Goal: Information Seeking & Learning: Learn about a topic

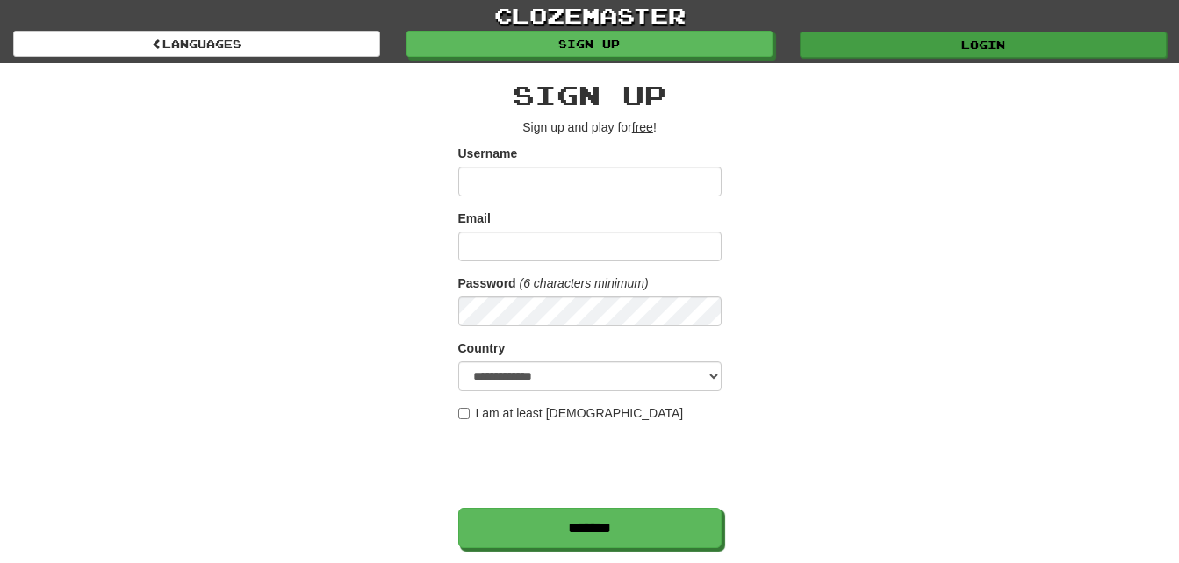
type input "***"
click at [951, 47] on link "Login" at bounding box center [982, 45] width 367 height 26
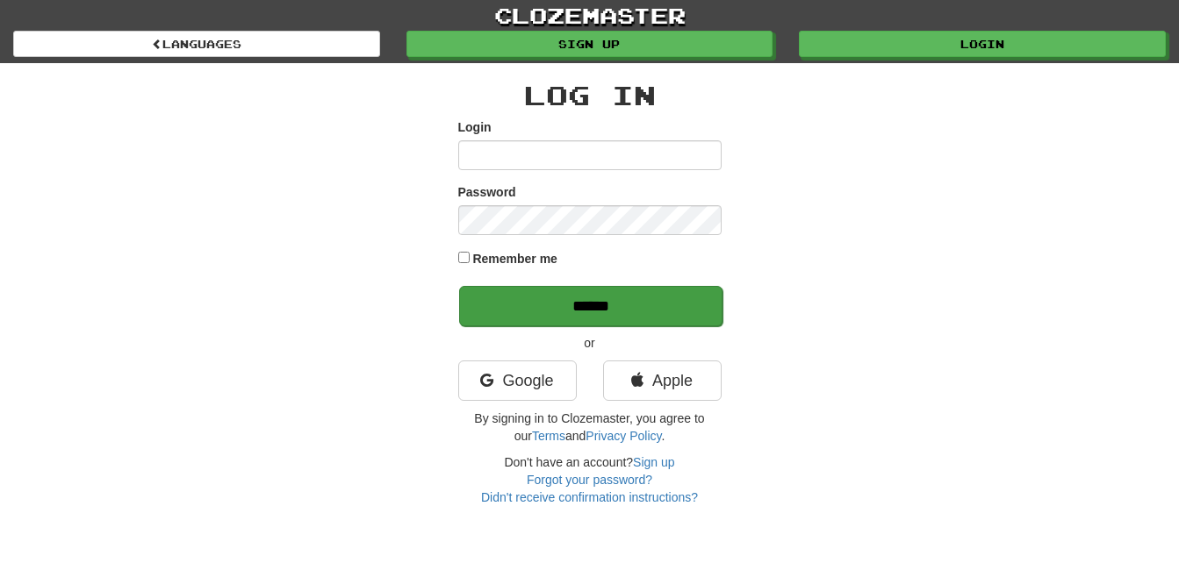
type input "***"
click at [637, 310] on input "******" at bounding box center [590, 306] width 263 height 40
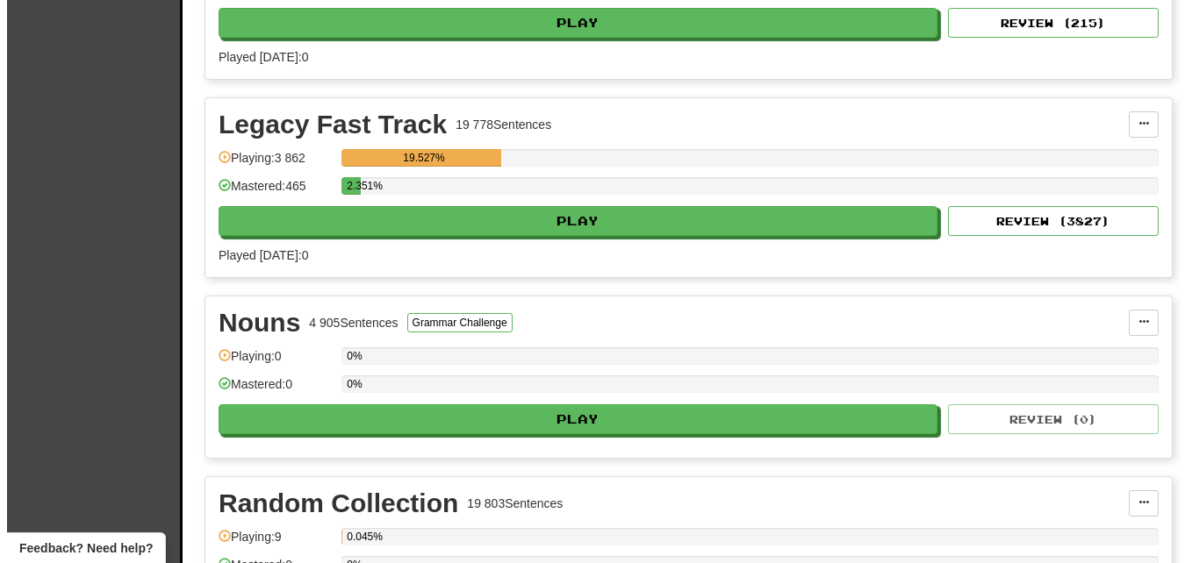
scroll to position [614, 0]
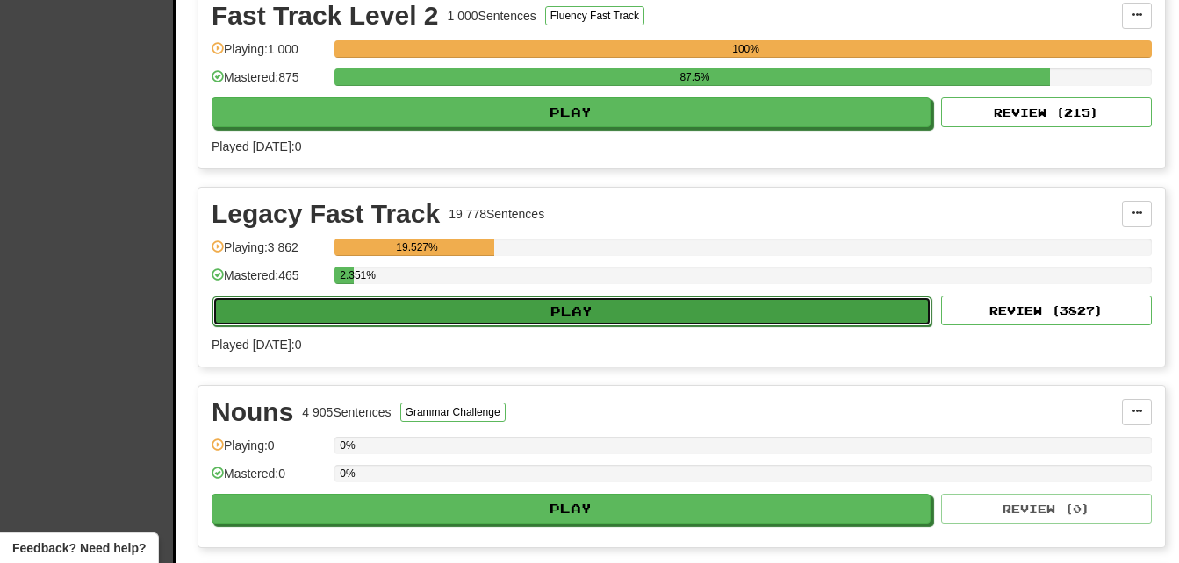
click at [581, 306] on button "Play" at bounding box center [571, 312] width 719 height 30
select select "**"
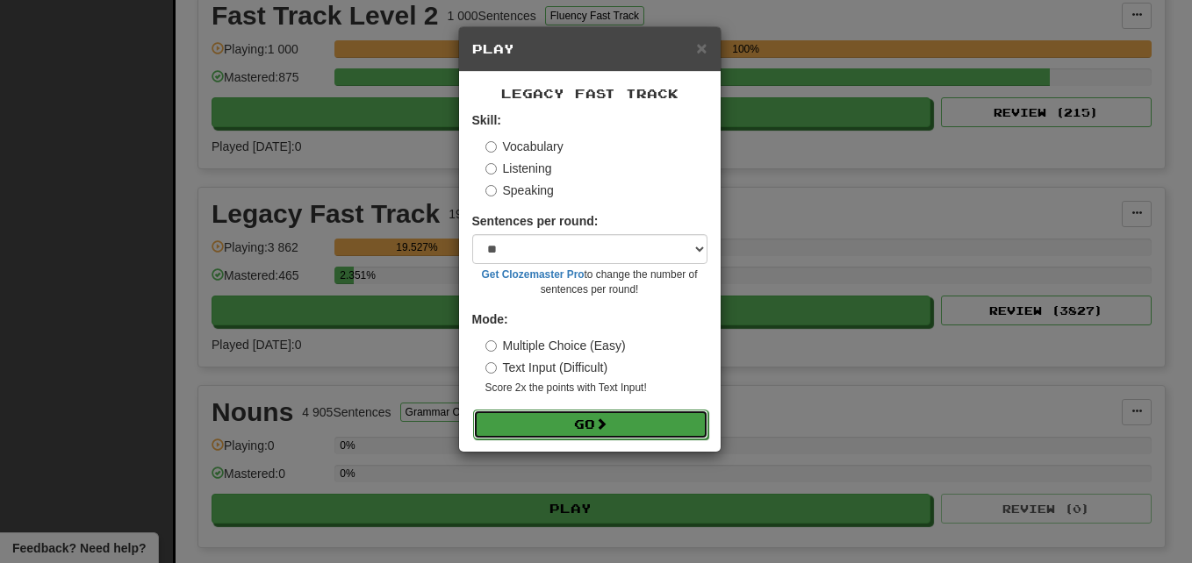
click at [581, 418] on button "Go" at bounding box center [590, 425] width 235 height 30
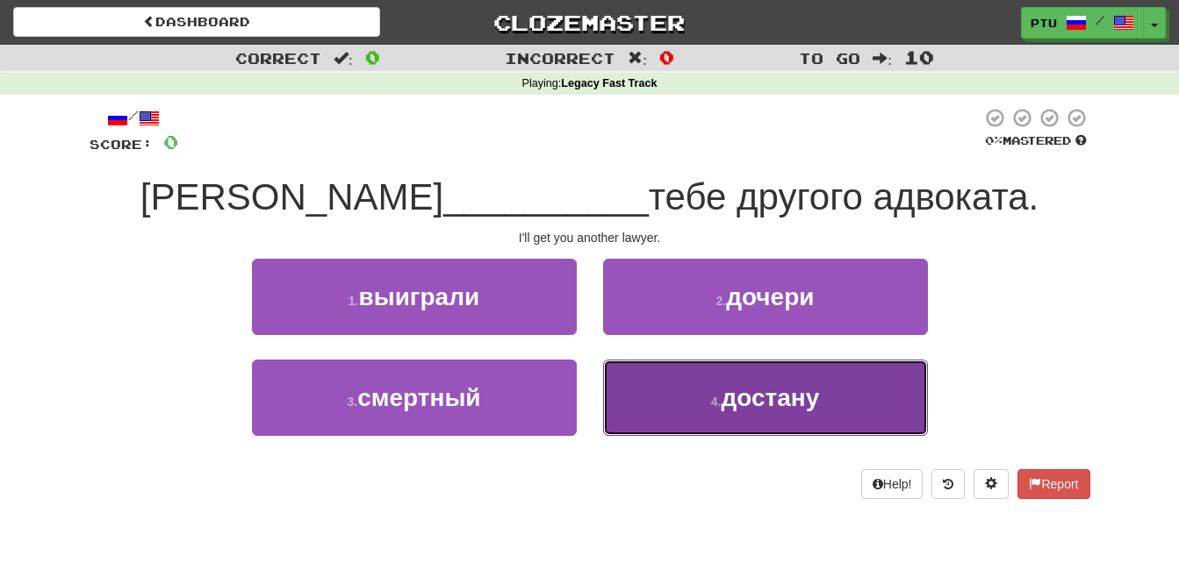
click at [738, 403] on span "достану" at bounding box center [769, 397] width 98 height 27
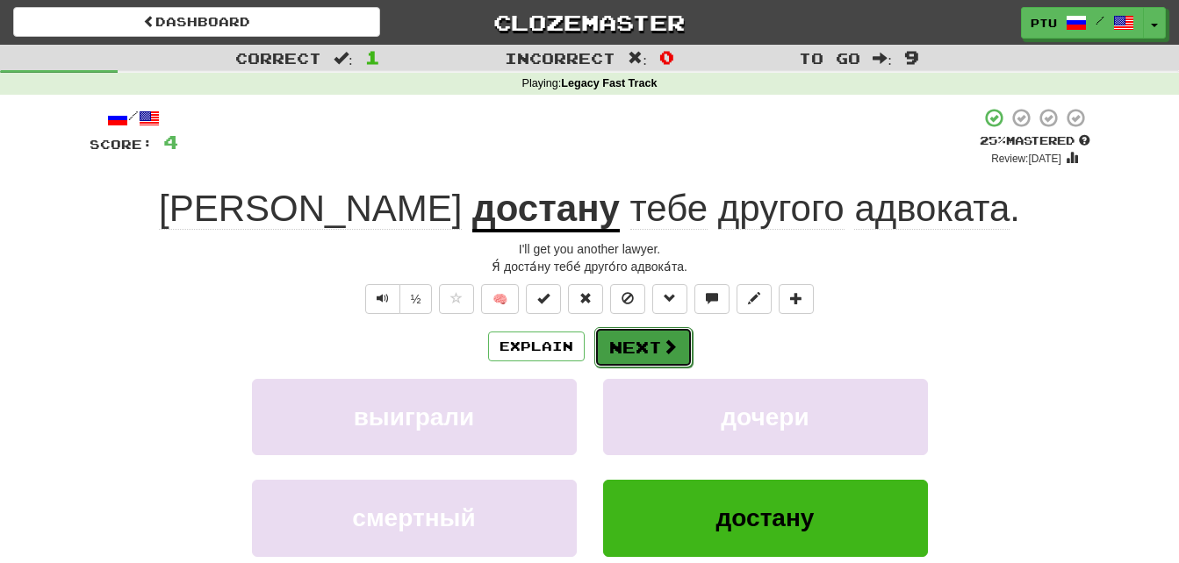
click at [622, 351] on button "Next" at bounding box center [643, 347] width 98 height 40
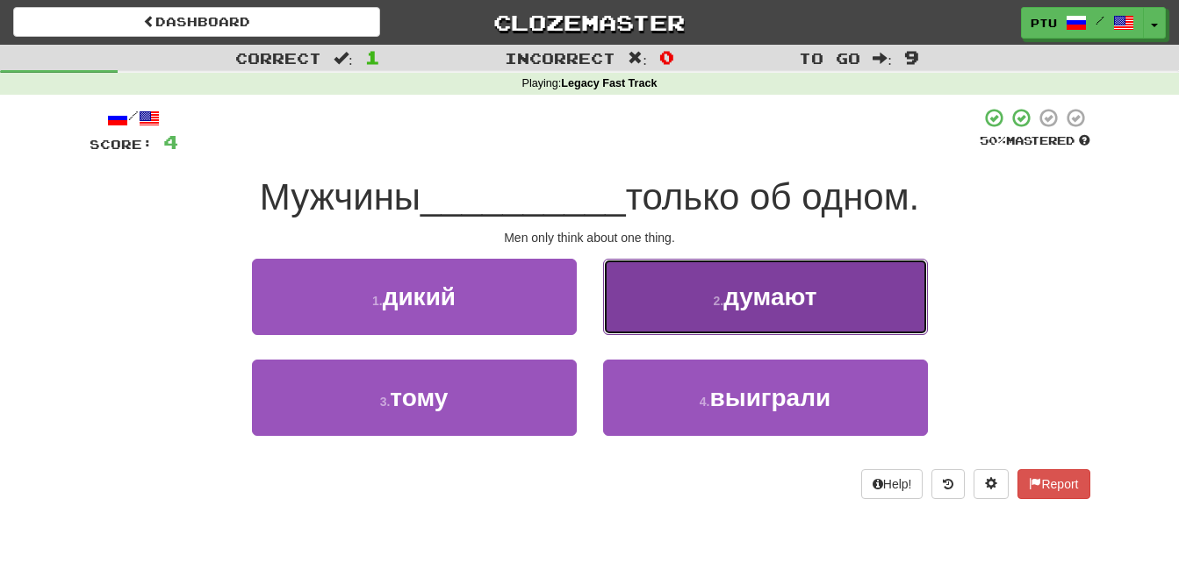
click at [762, 314] on button "2 . думают" at bounding box center [765, 297] width 325 height 76
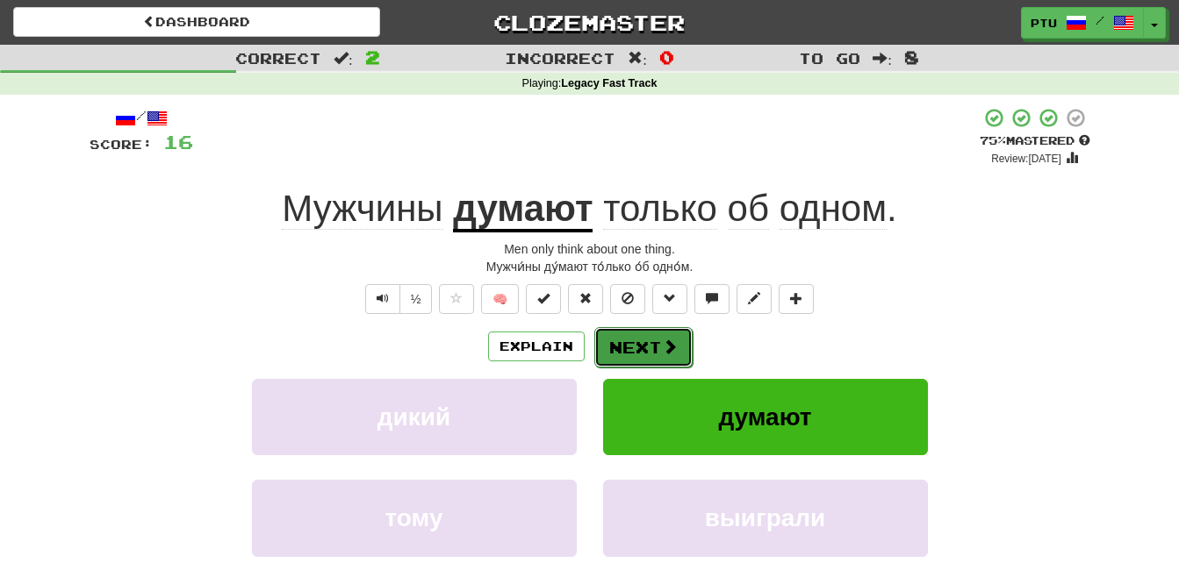
click at [663, 344] on span at bounding box center [670, 347] width 16 height 16
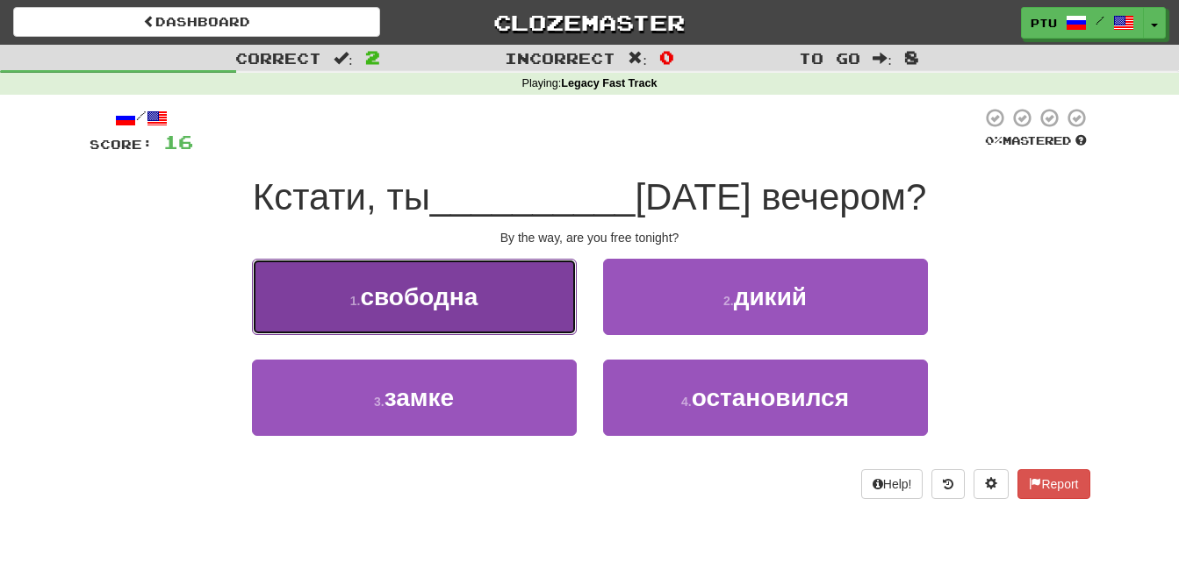
click at [409, 298] on span "свободна" at bounding box center [419, 296] width 118 height 27
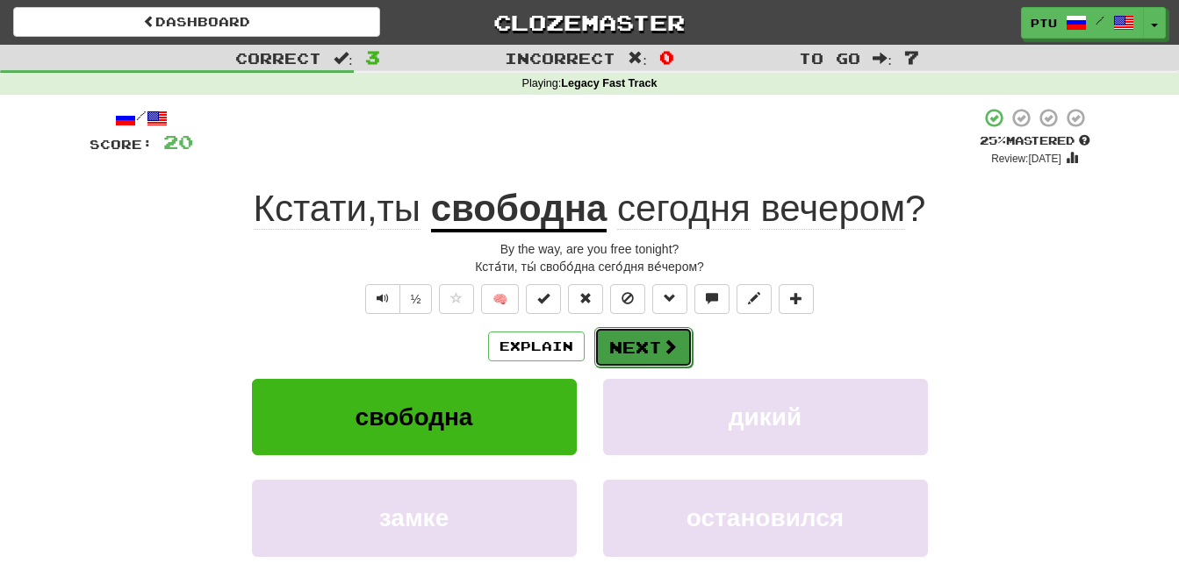
click at [633, 353] on button "Next" at bounding box center [643, 347] width 98 height 40
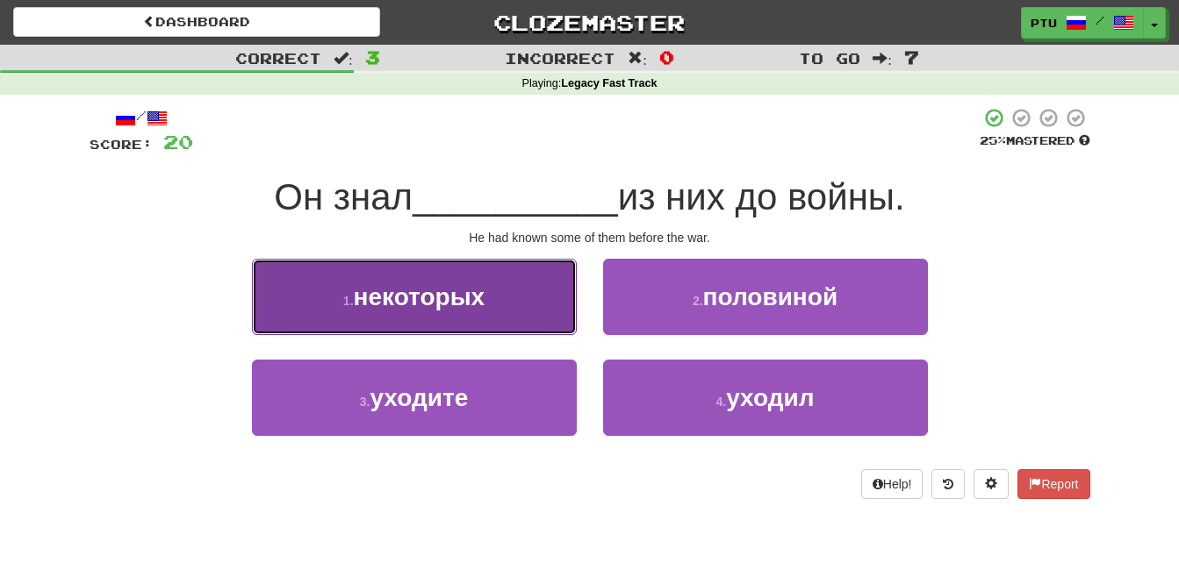
click at [454, 295] on span "некоторых" at bounding box center [420, 296] width 132 height 27
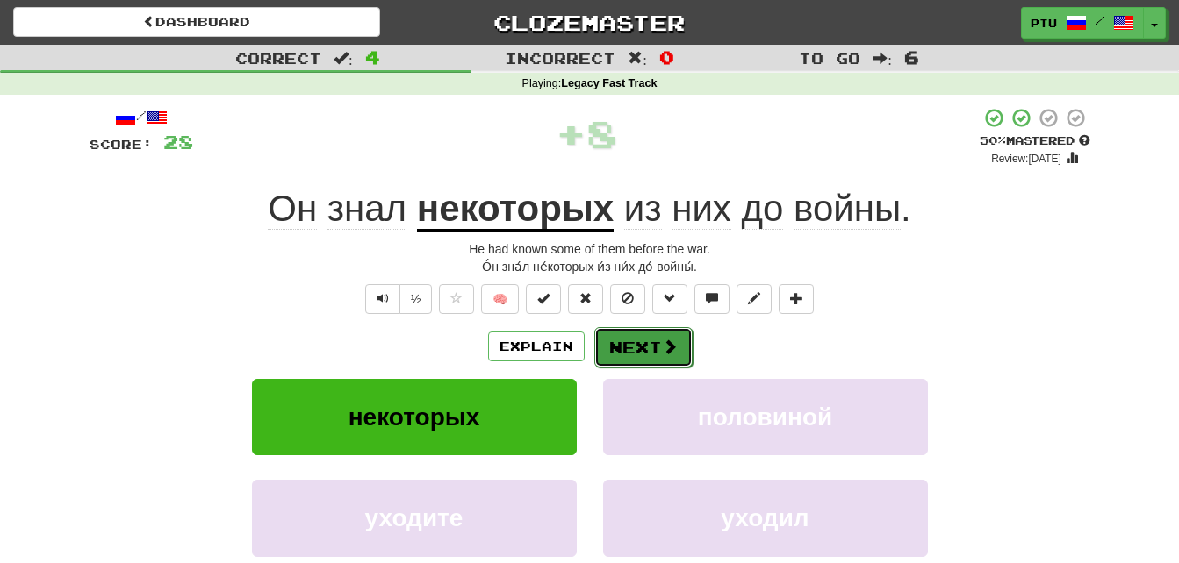
click at [669, 353] on span at bounding box center [670, 347] width 16 height 16
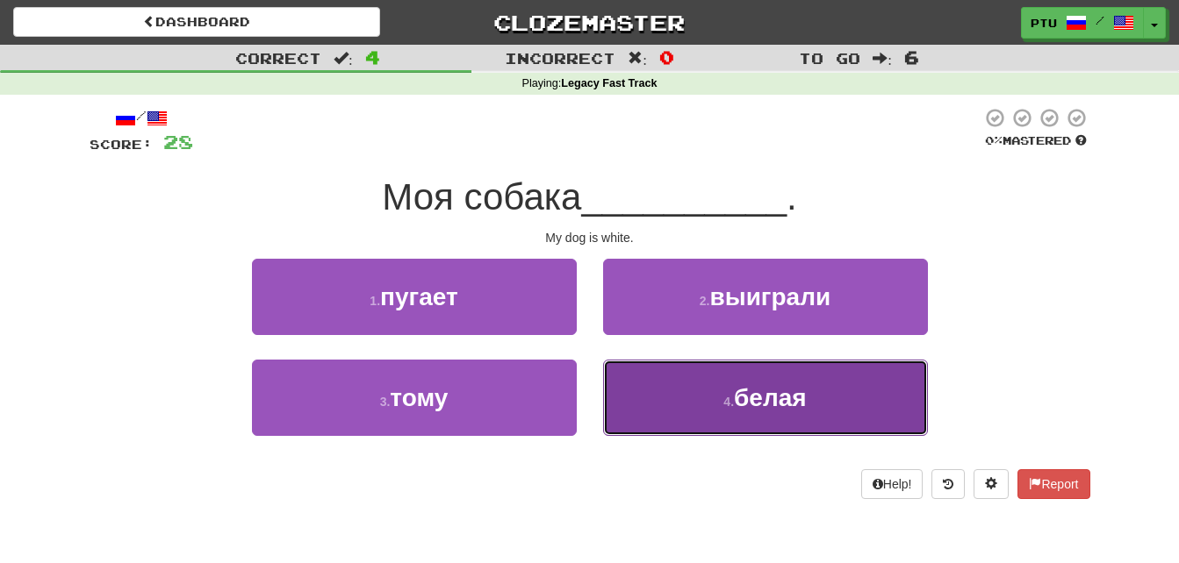
click at [750, 391] on span "белая" at bounding box center [770, 397] width 73 height 27
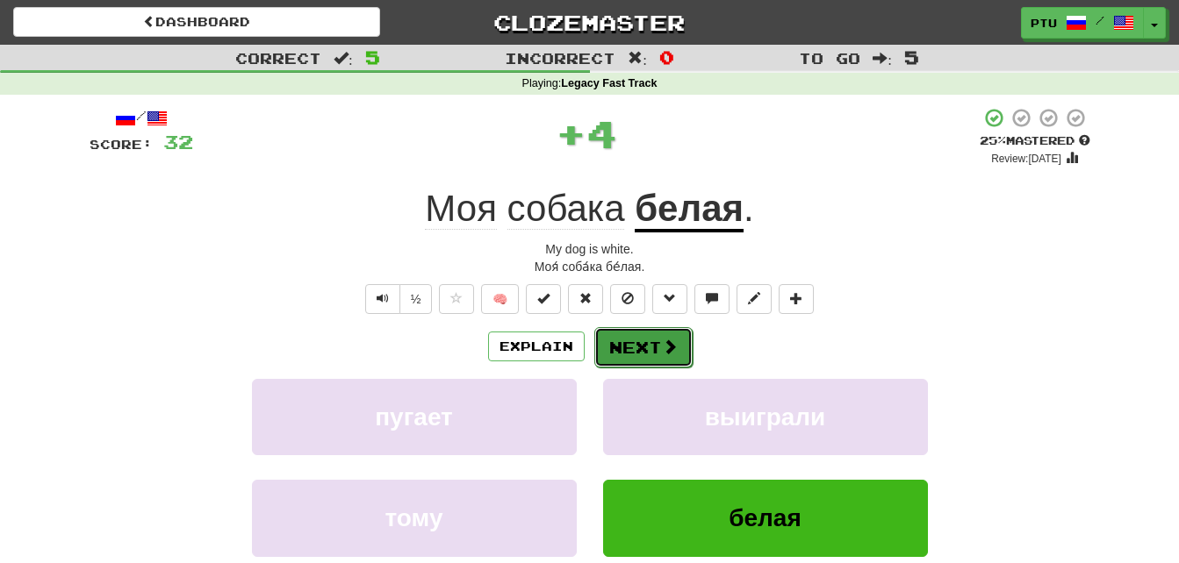
click at [662, 343] on span at bounding box center [670, 347] width 16 height 16
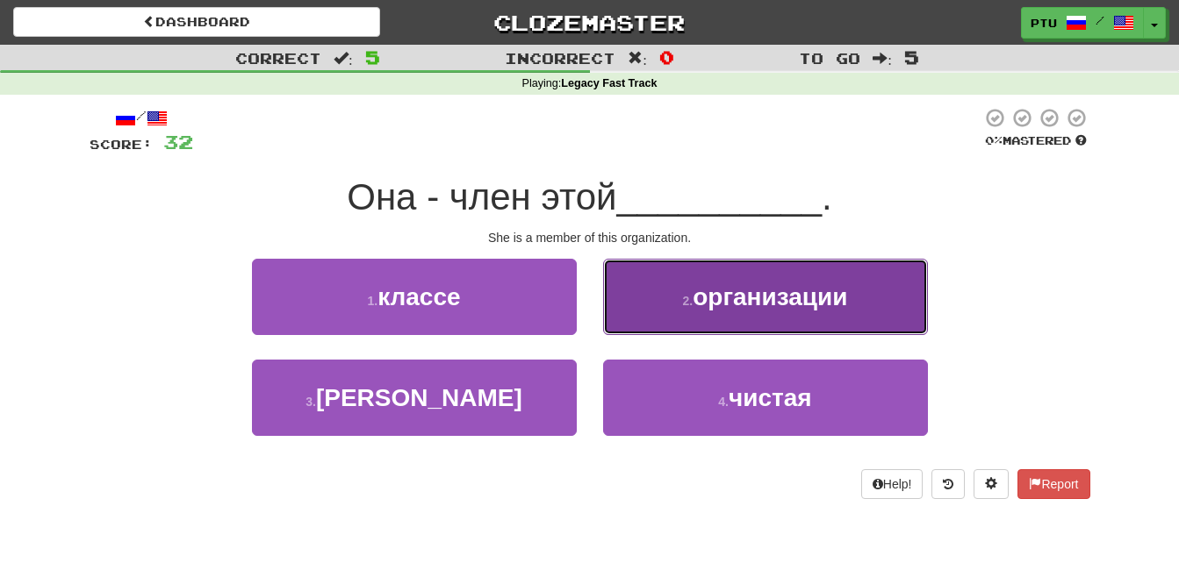
click at [731, 311] on button "2 . организации" at bounding box center [765, 297] width 325 height 76
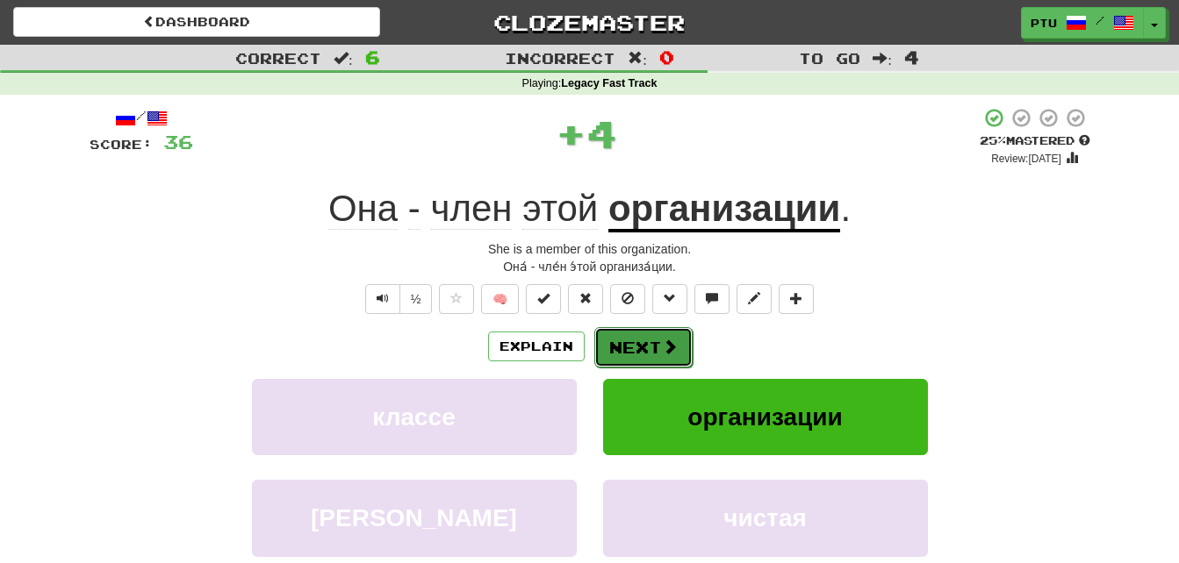
click at [666, 345] on span at bounding box center [670, 347] width 16 height 16
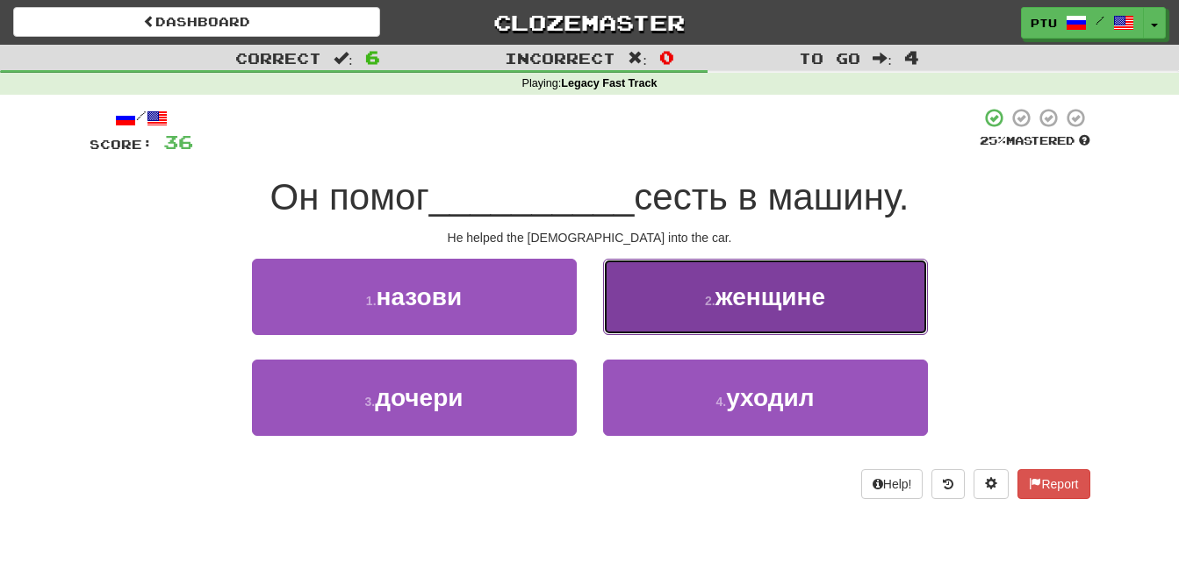
click at [749, 312] on button "2 . женщине" at bounding box center [765, 297] width 325 height 76
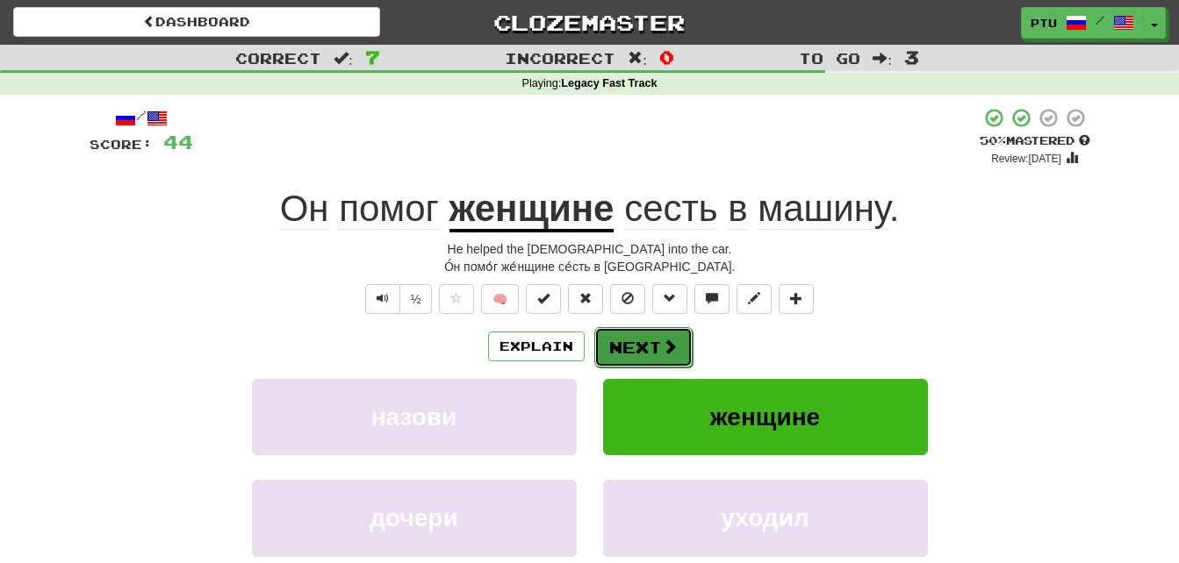
click at [648, 349] on button "Next" at bounding box center [643, 347] width 98 height 40
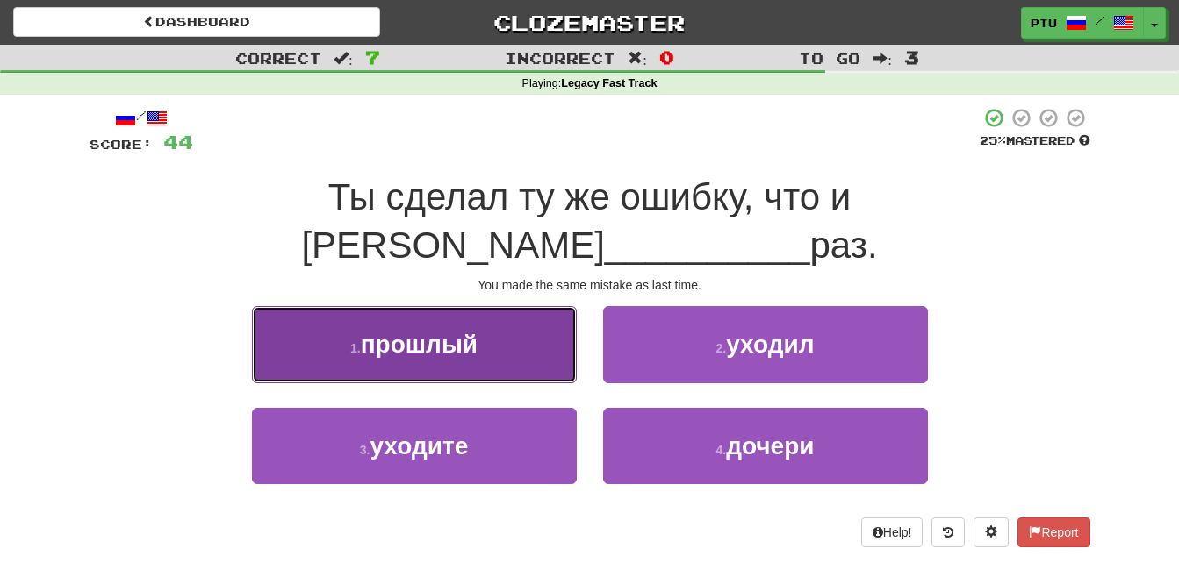
click at [412, 310] on button "1 . прошлый" at bounding box center [414, 344] width 325 height 76
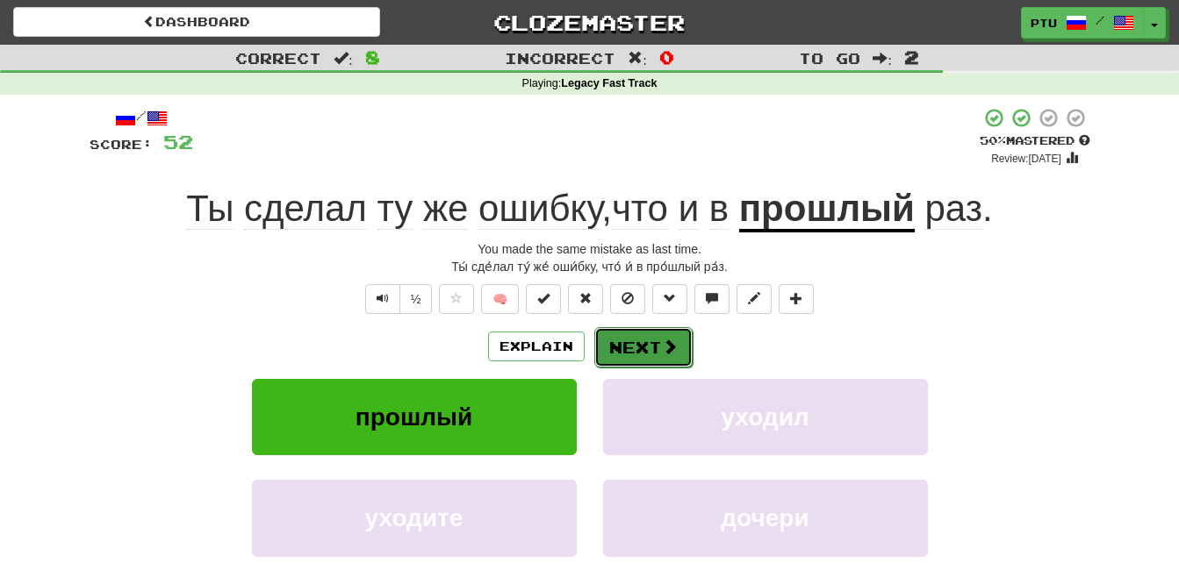
click at [667, 347] on span at bounding box center [670, 347] width 16 height 16
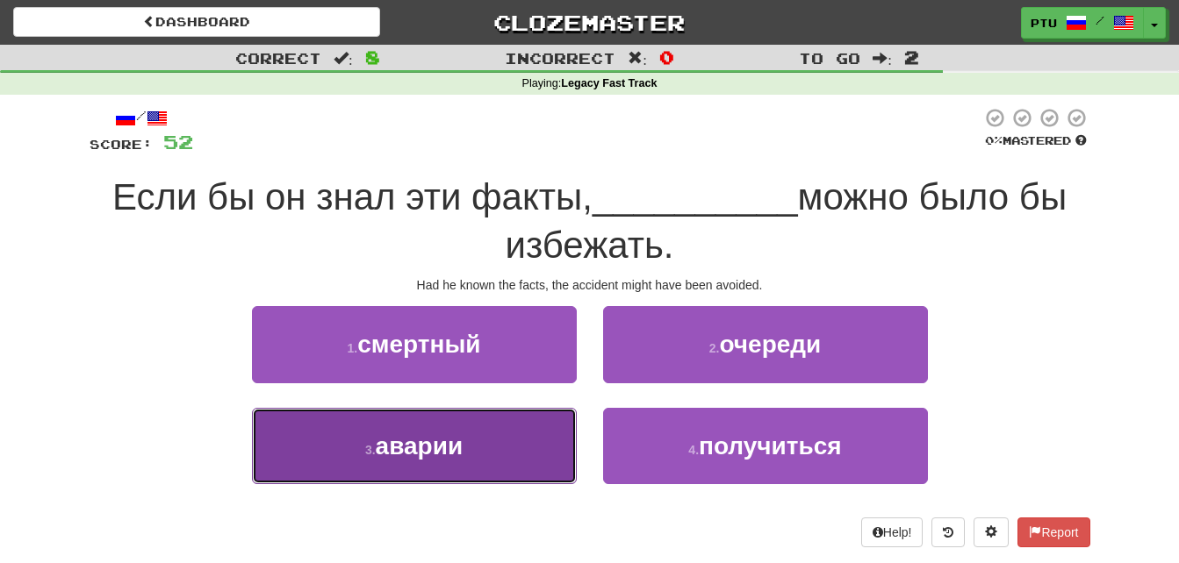
click at [461, 439] on span "аварии" at bounding box center [420, 446] width 88 height 27
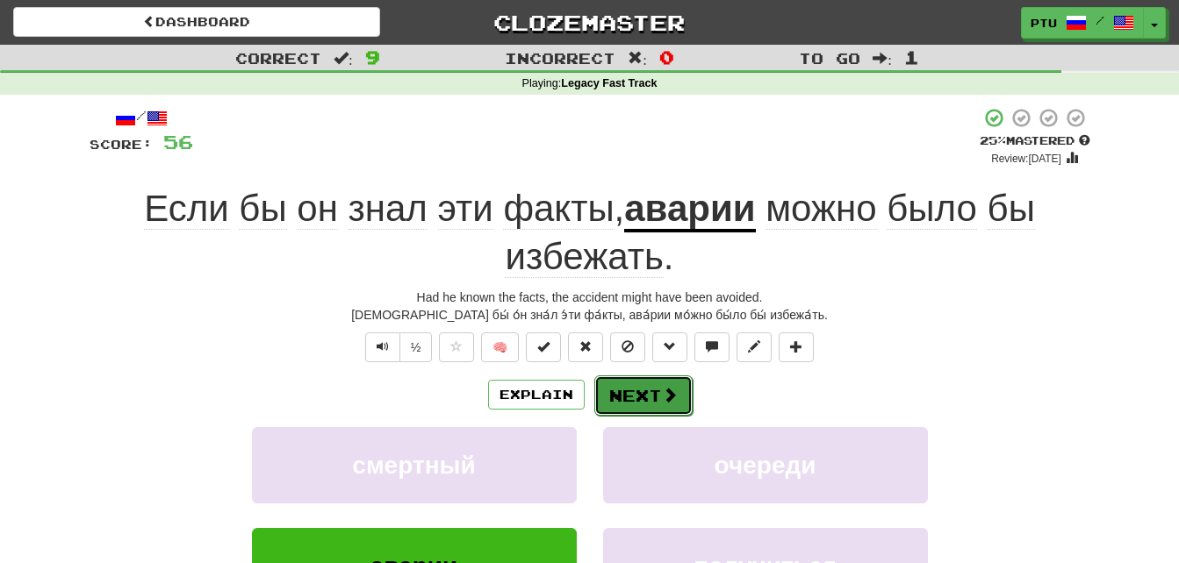
click at [641, 398] on button "Next" at bounding box center [643, 396] width 98 height 40
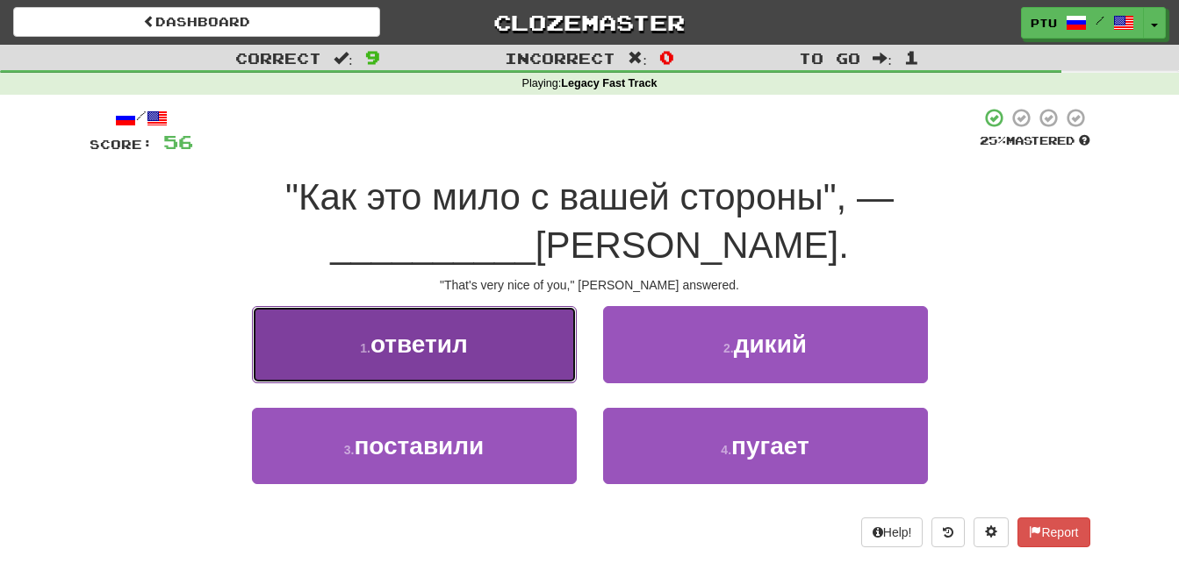
click at [444, 331] on span "ответил" at bounding box center [418, 344] width 97 height 27
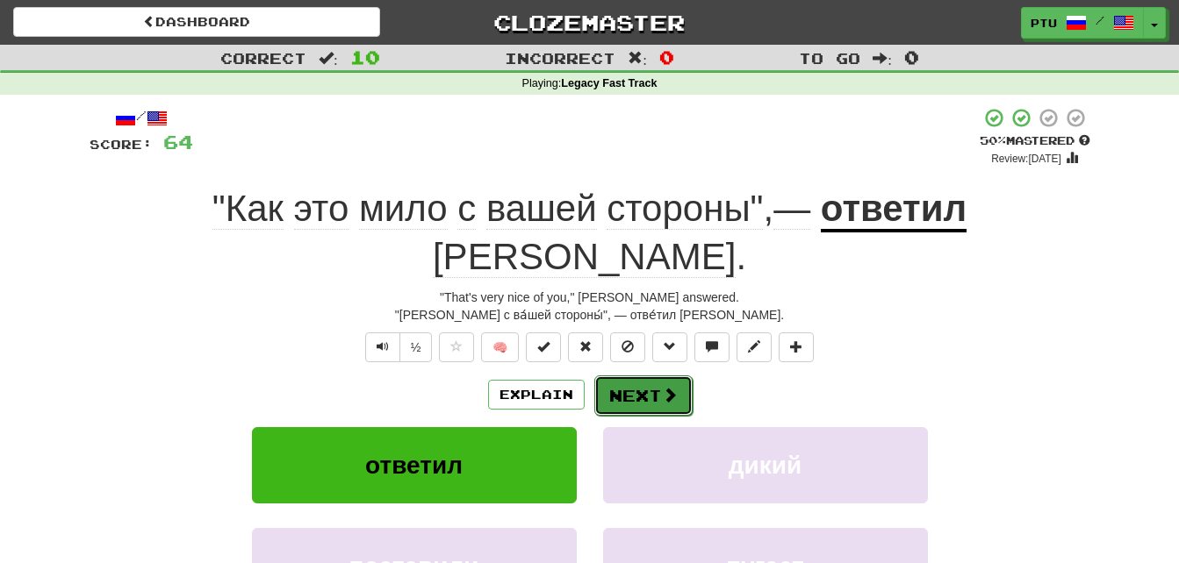
click at [662, 387] on span at bounding box center [670, 395] width 16 height 16
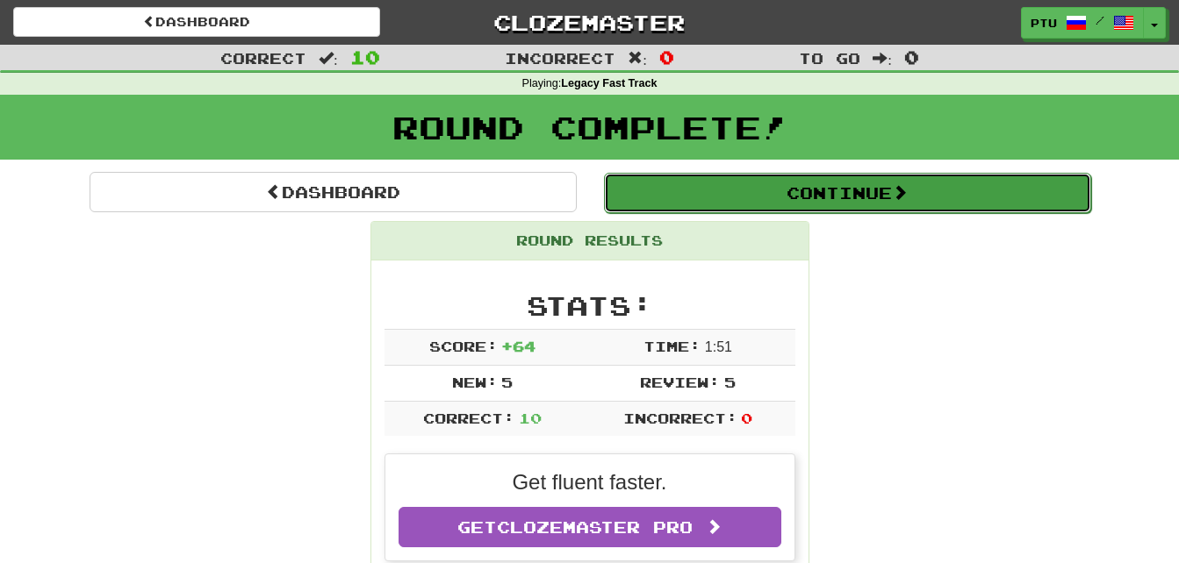
click at [861, 195] on button "Continue" at bounding box center [847, 193] width 487 height 40
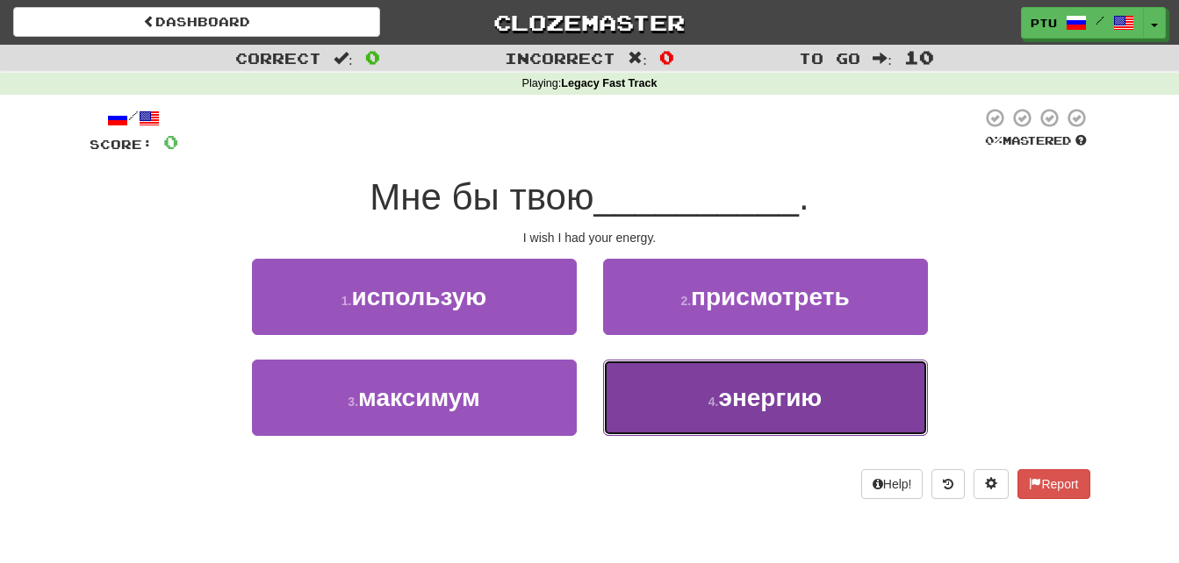
click at [785, 398] on span "энергию" at bounding box center [770, 397] width 104 height 27
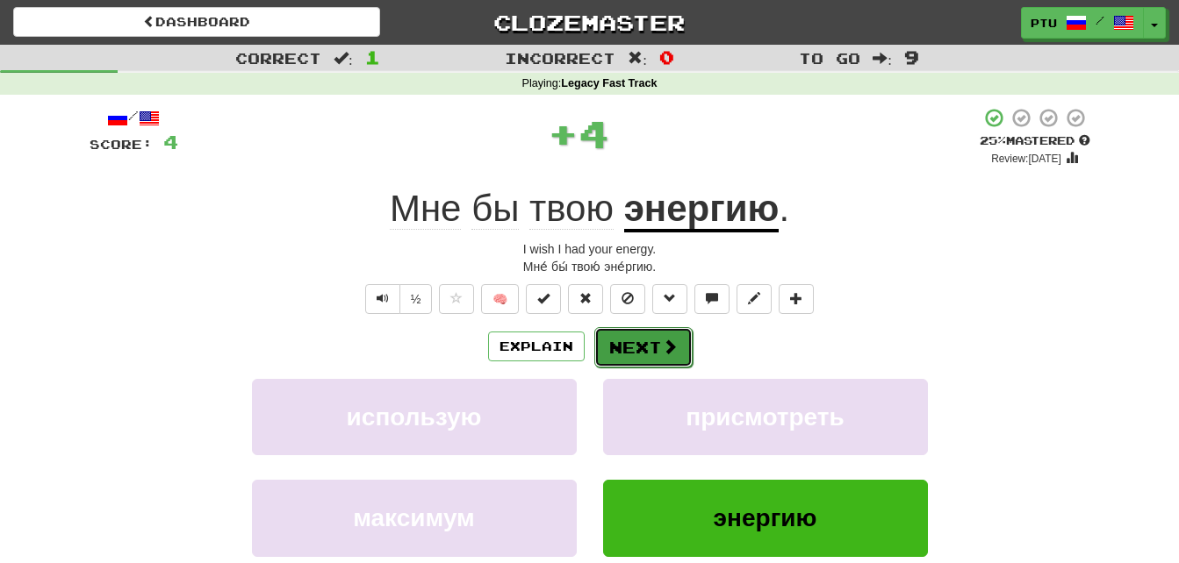
click at [664, 347] on span at bounding box center [670, 347] width 16 height 16
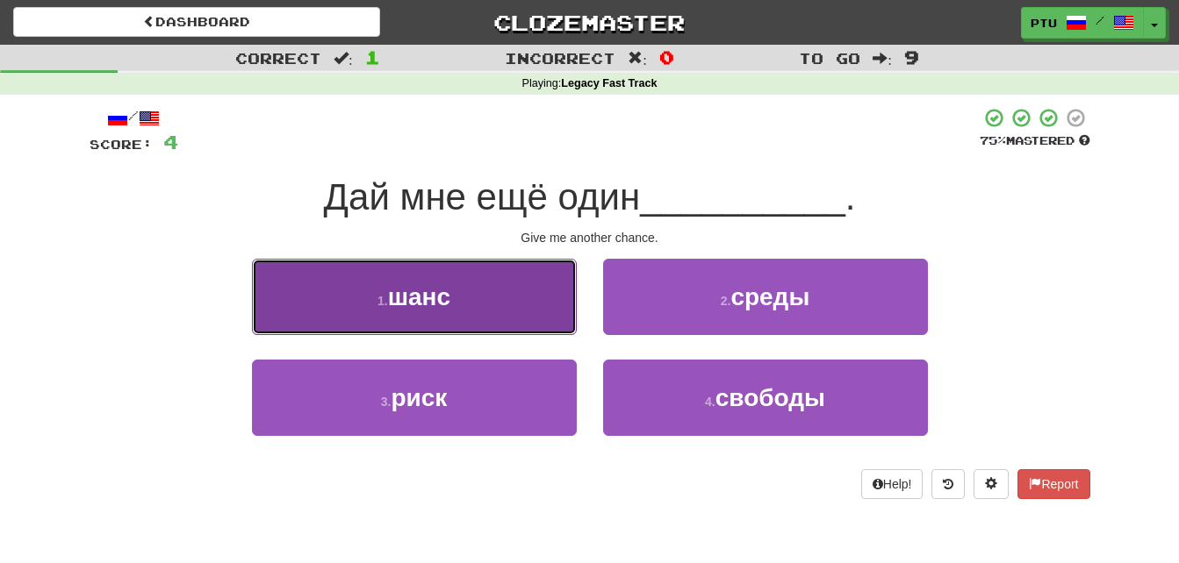
click at [434, 293] on span "шанс" at bounding box center [419, 296] width 62 height 27
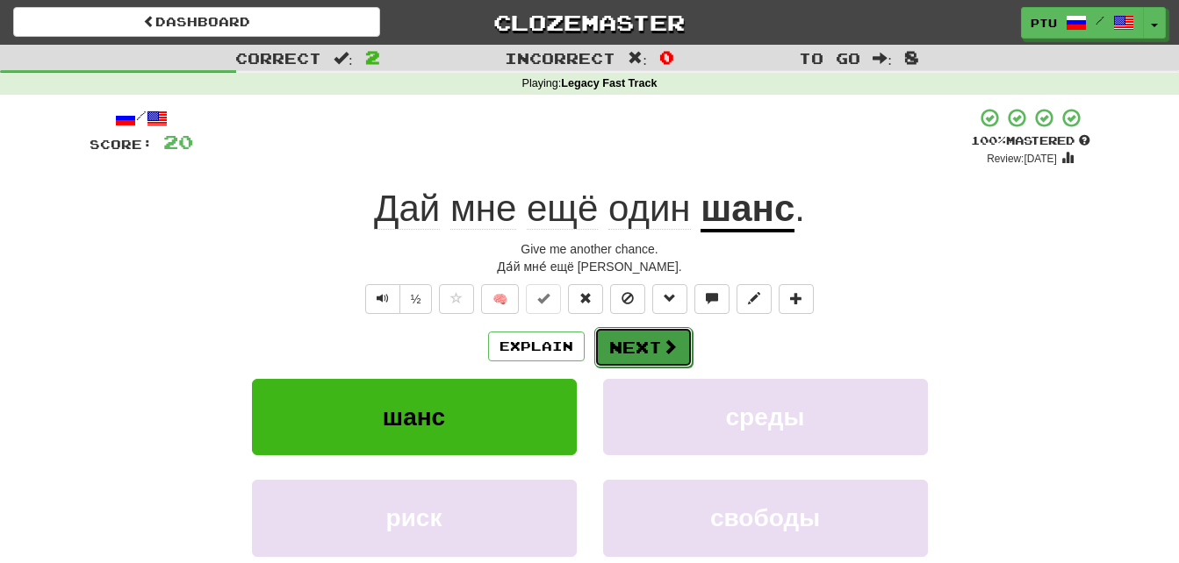
click at [636, 341] on button "Next" at bounding box center [643, 347] width 98 height 40
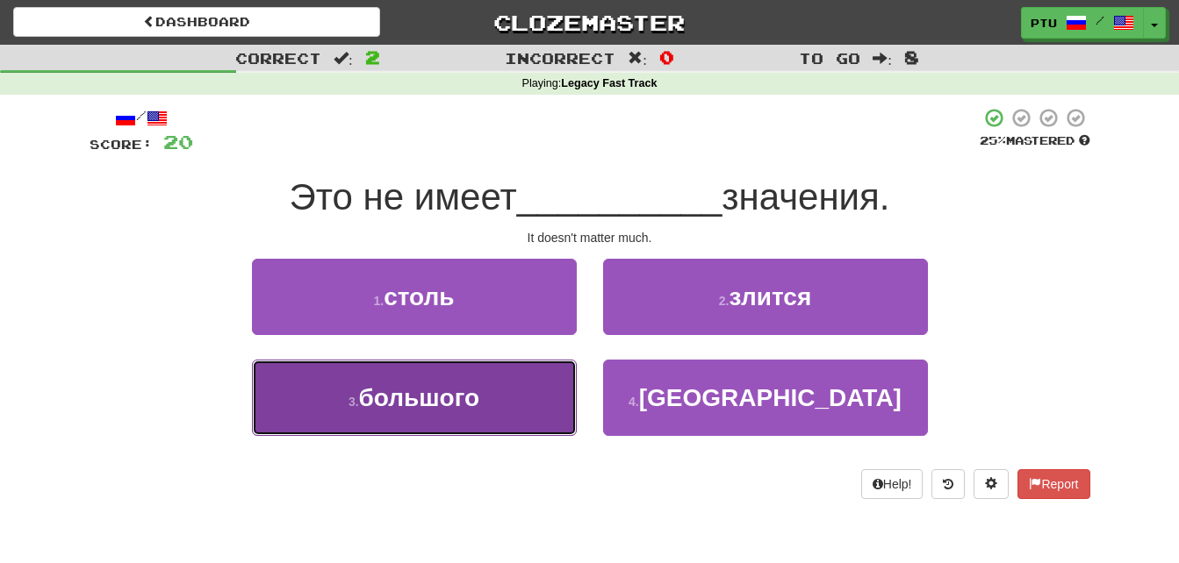
click at [480, 407] on span "большого" at bounding box center [419, 397] width 121 height 27
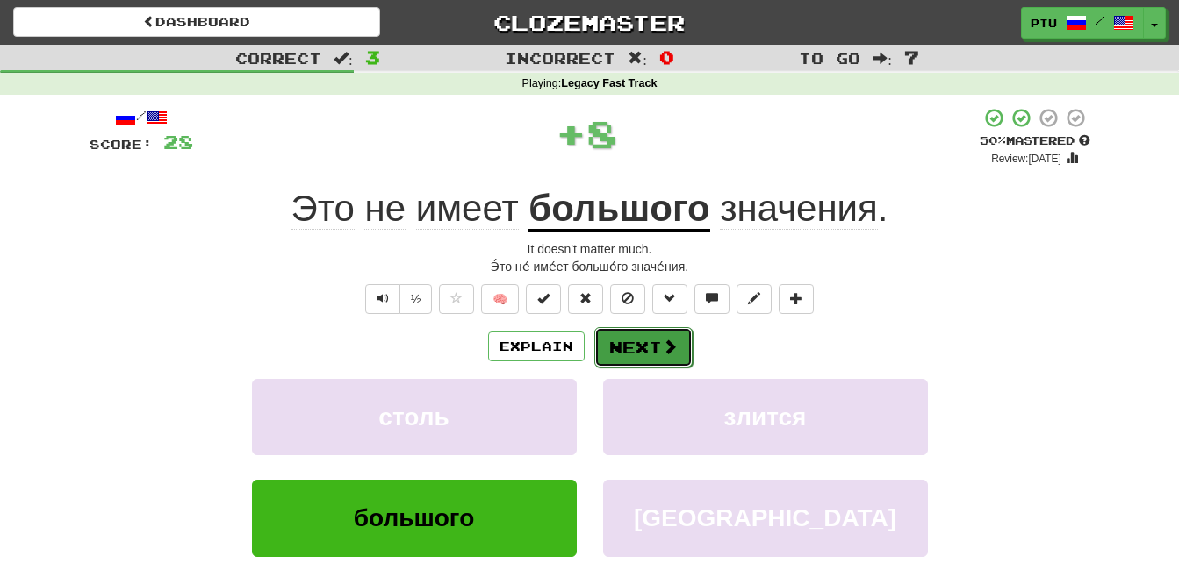
click at [670, 351] on span at bounding box center [670, 347] width 16 height 16
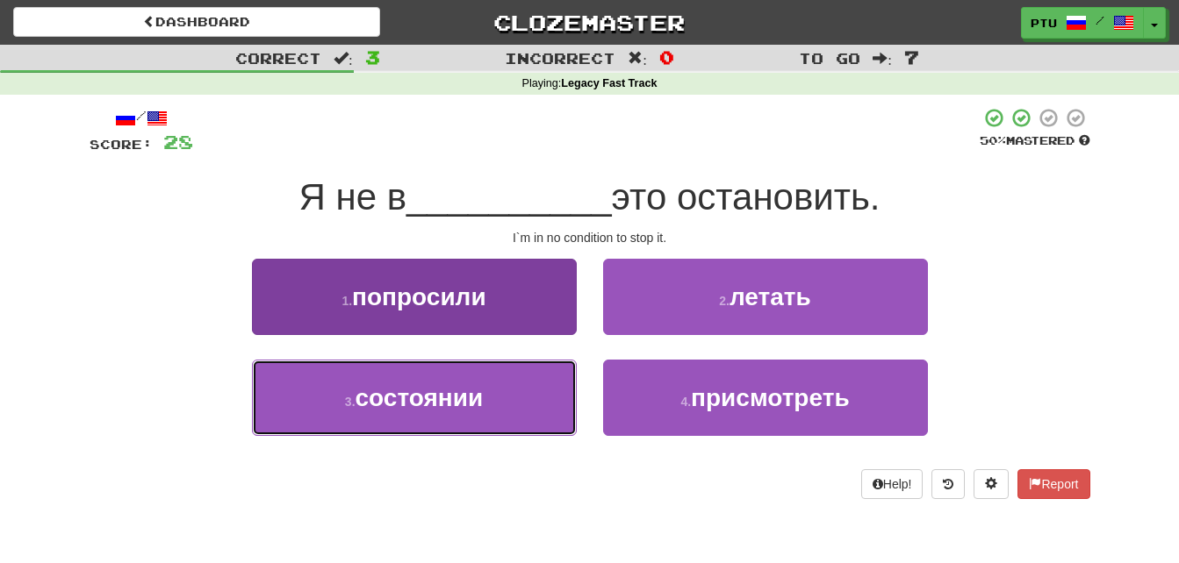
click at [480, 400] on span "состоянии" at bounding box center [419, 397] width 128 height 27
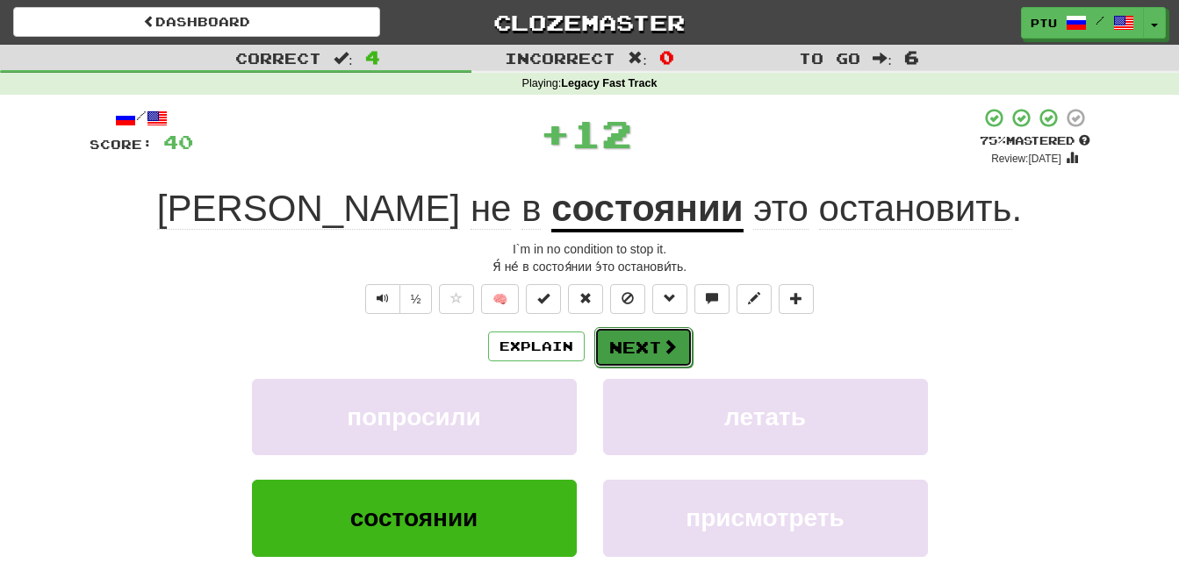
click at [662, 346] on span at bounding box center [670, 347] width 16 height 16
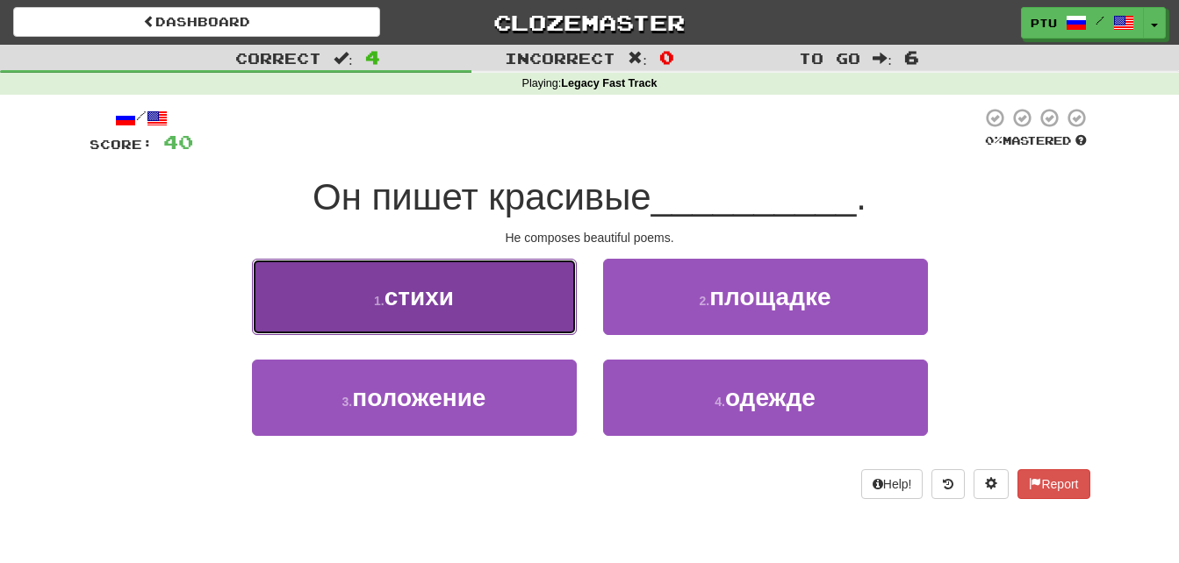
click at [510, 319] on button "1 . стихи" at bounding box center [414, 297] width 325 height 76
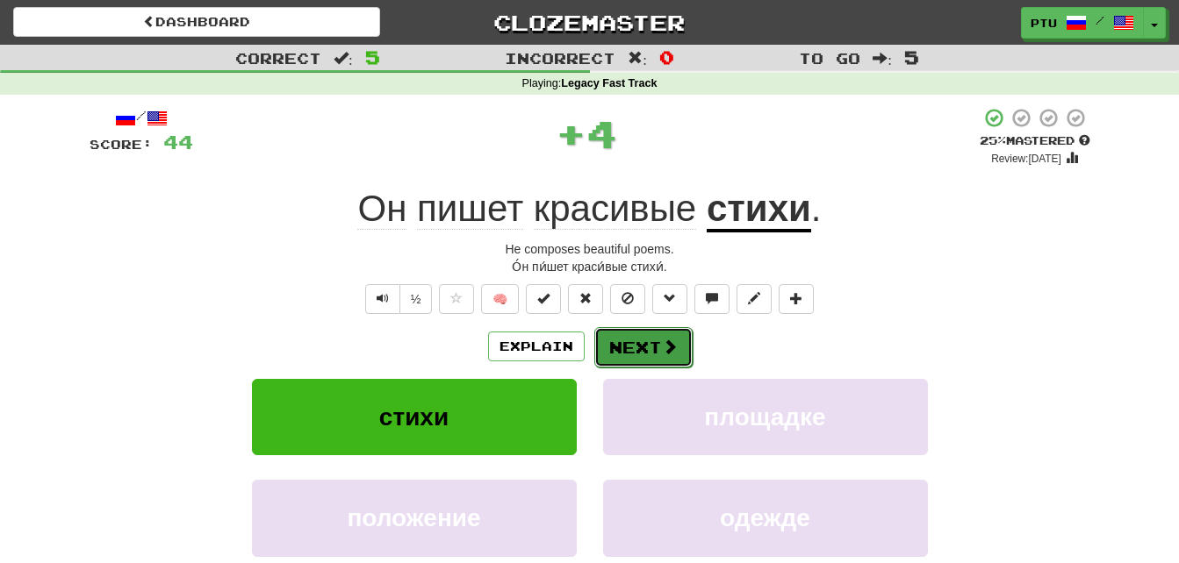
click at [653, 340] on button "Next" at bounding box center [643, 347] width 98 height 40
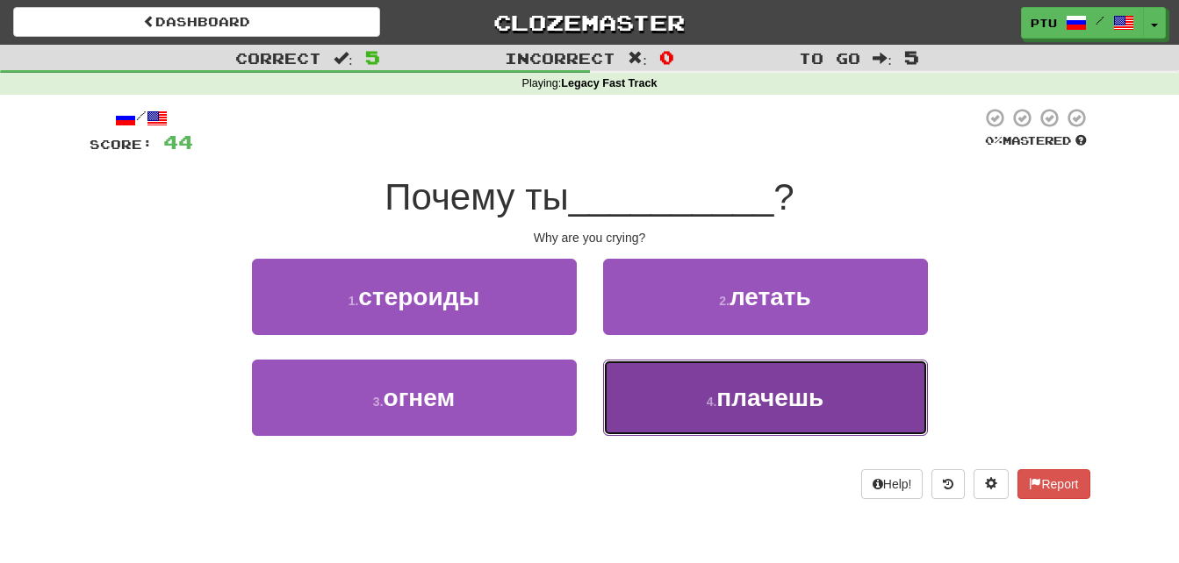
click at [802, 410] on span "плачешь" at bounding box center [769, 397] width 107 height 27
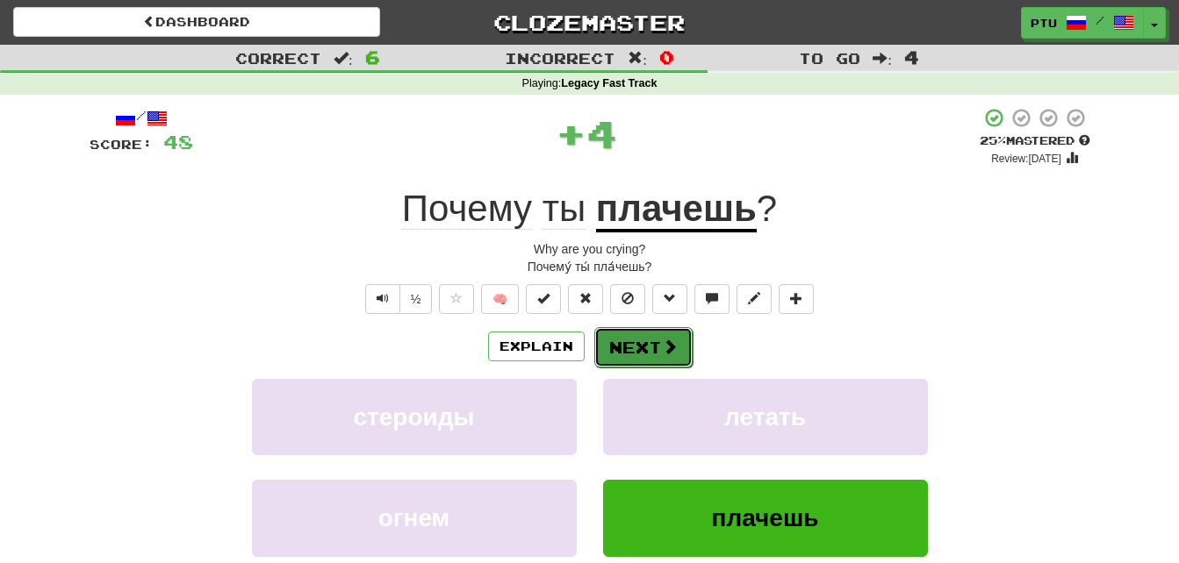
click at [658, 350] on button "Next" at bounding box center [643, 347] width 98 height 40
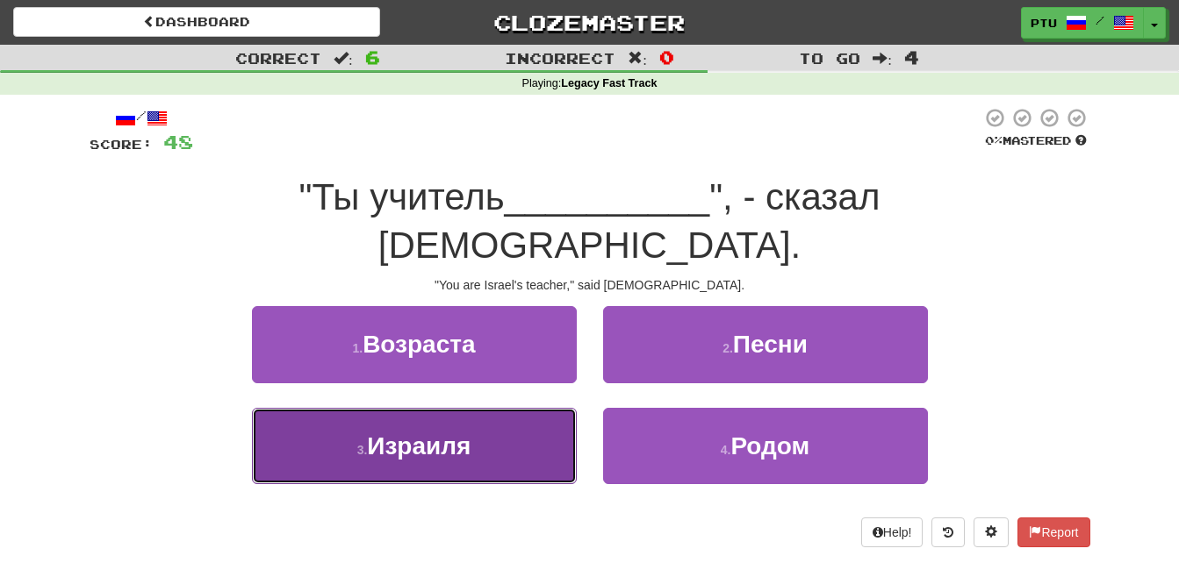
click at [504, 408] on button "3 . [GEOGRAPHIC_DATA]" at bounding box center [414, 446] width 325 height 76
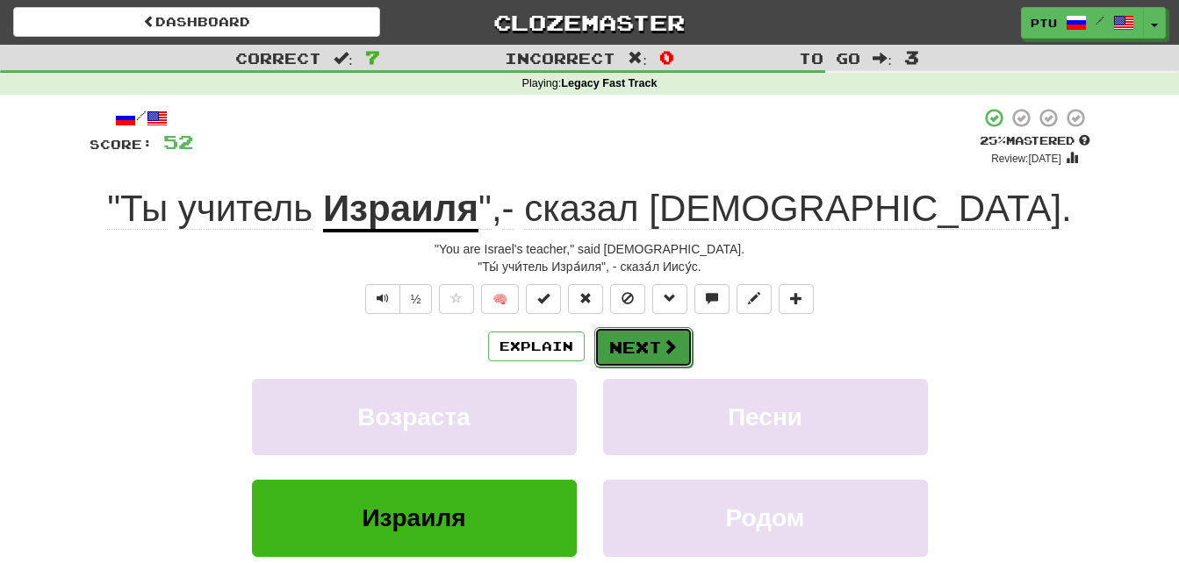
click at [666, 349] on span at bounding box center [670, 347] width 16 height 16
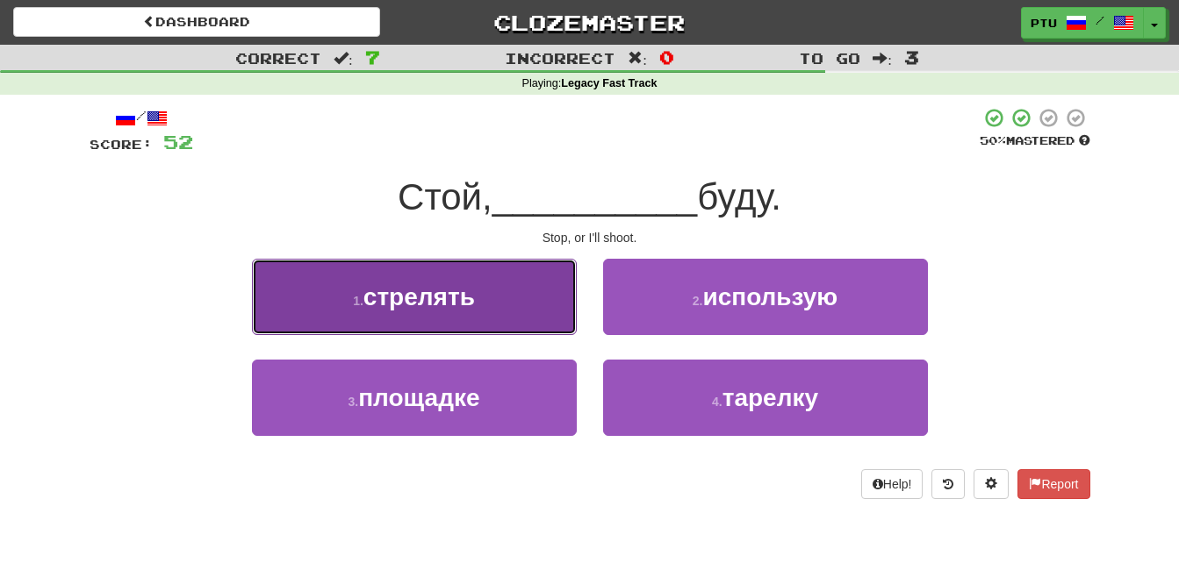
click at [421, 312] on button "1 . стрелять" at bounding box center [414, 297] width 325 height 76
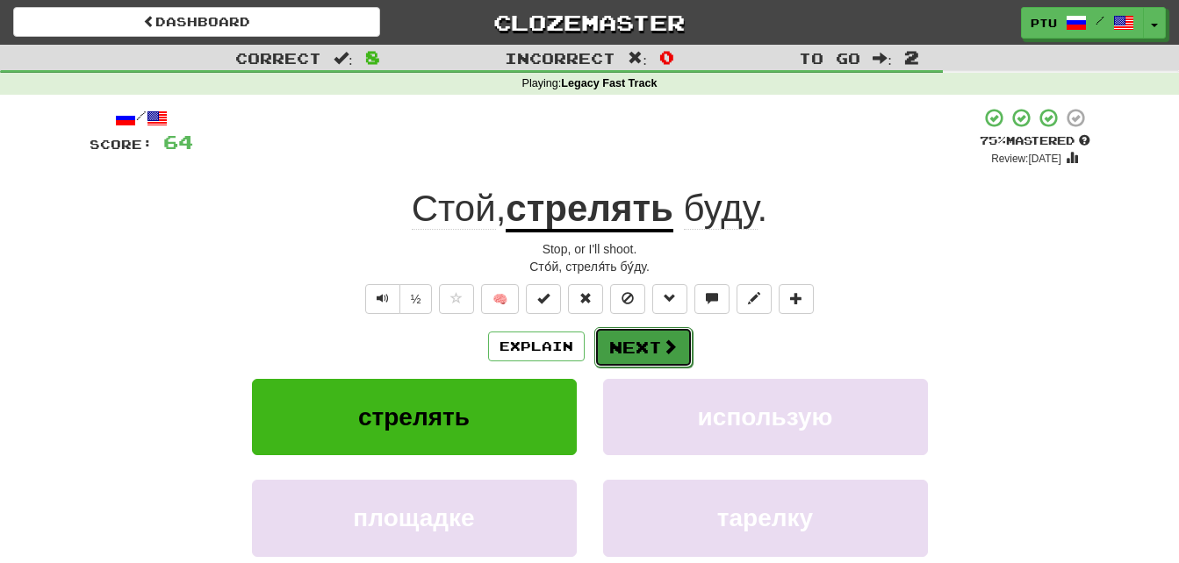
click at [654, 347] on button "Next" at bounding box center [643, 347] width 98 height 40
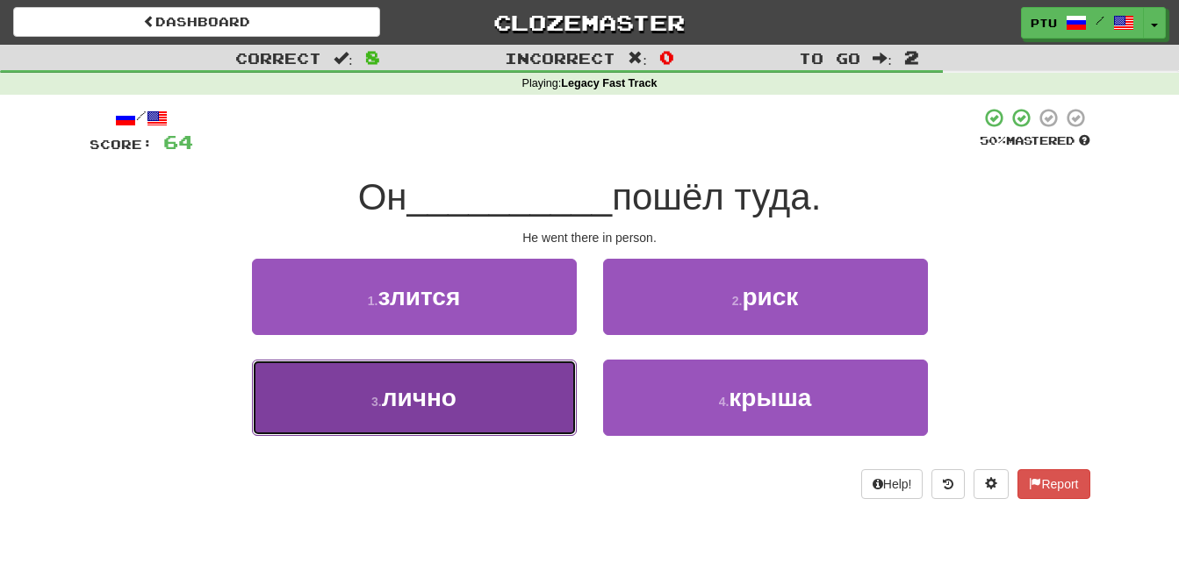
click at [455, 403] on span "лично" at bounding box center [419, 397] width 75 height 27
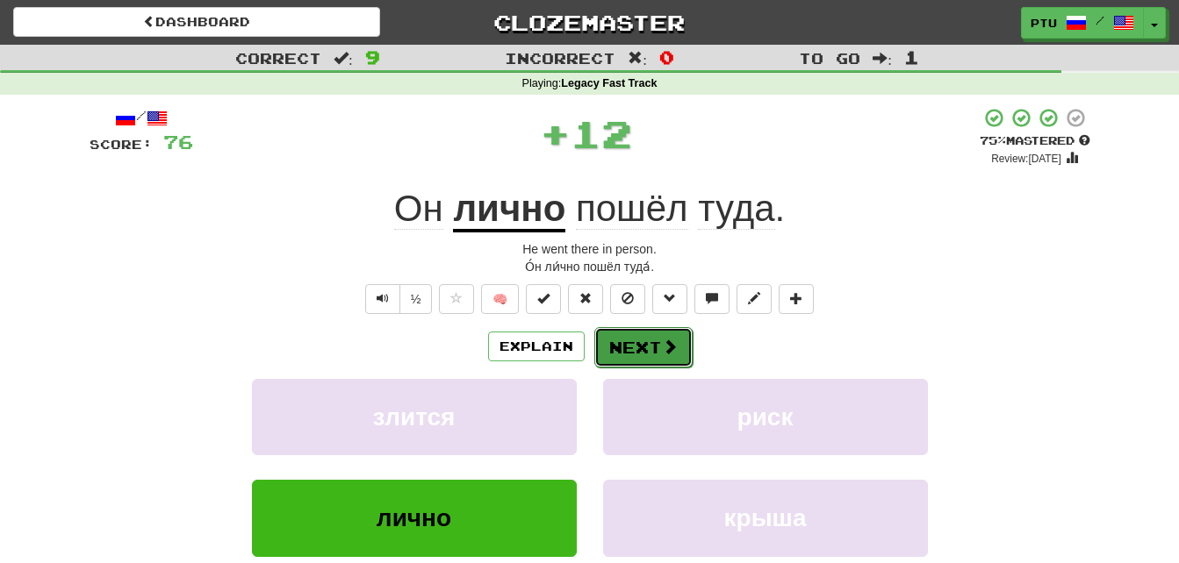
click at [662, 350] on span at bounding box center [670, 347] width 16 height 16
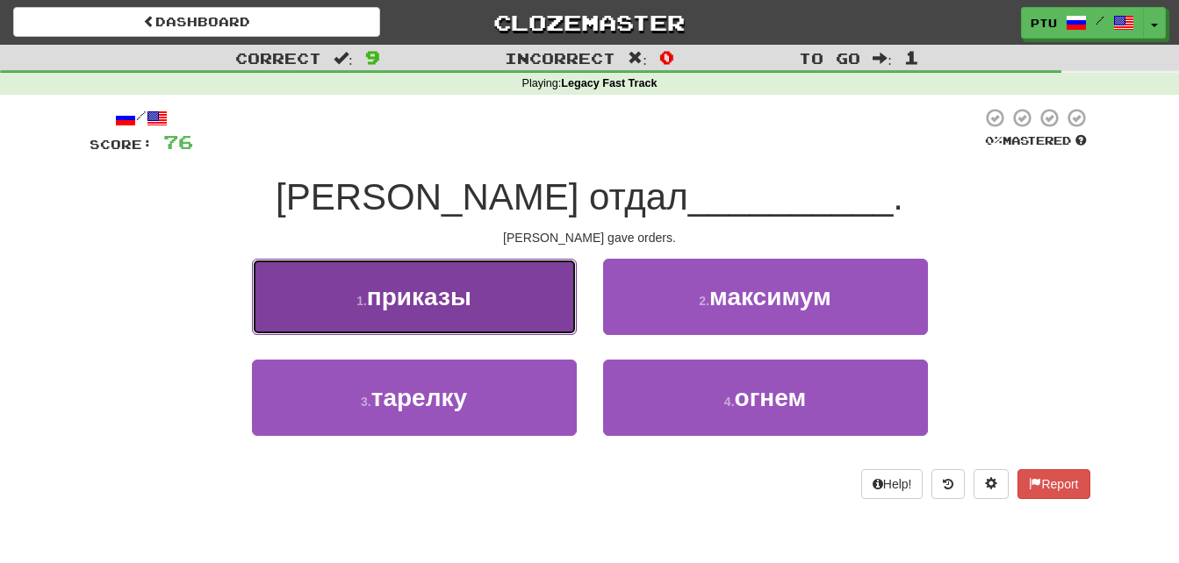
click at [459, 311] on button "1 . приказы" at bounding box center [414, 297] width 325 height 76
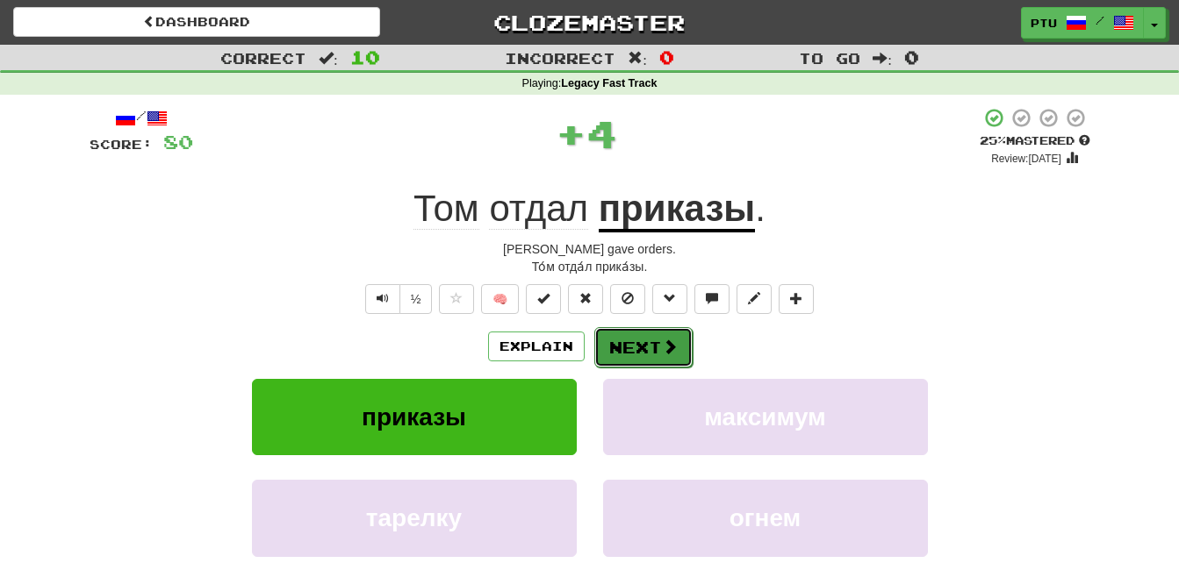
click at [624, 342] on button "Next" at bounding box center [643, 347] width 98 height 40
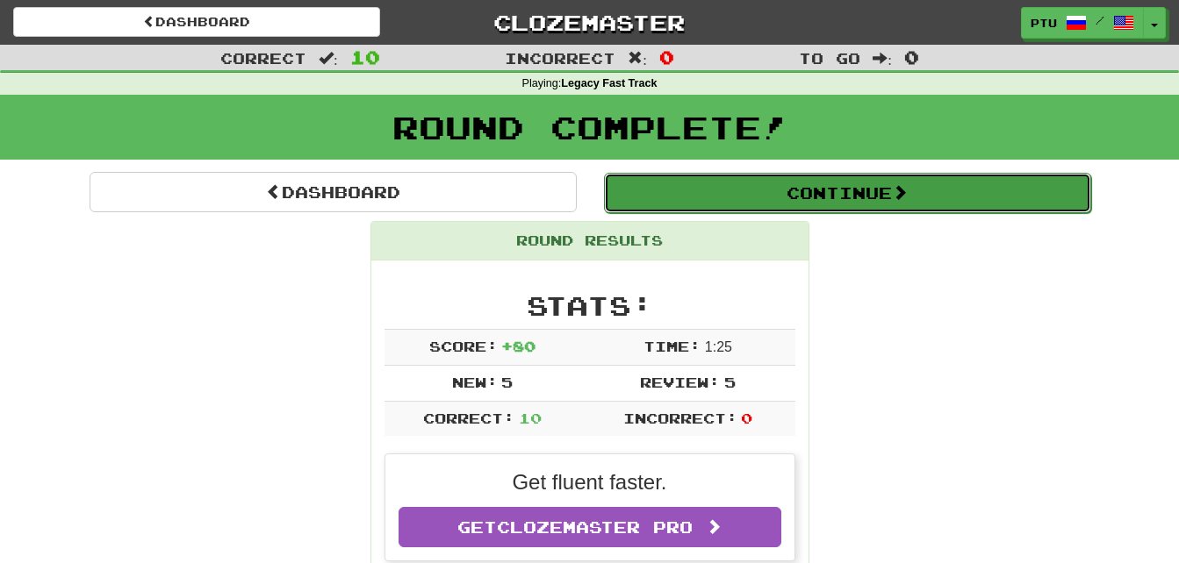
click at [800, 190] on button "Continue" at bounding box center [847, 193] width 487 height 40
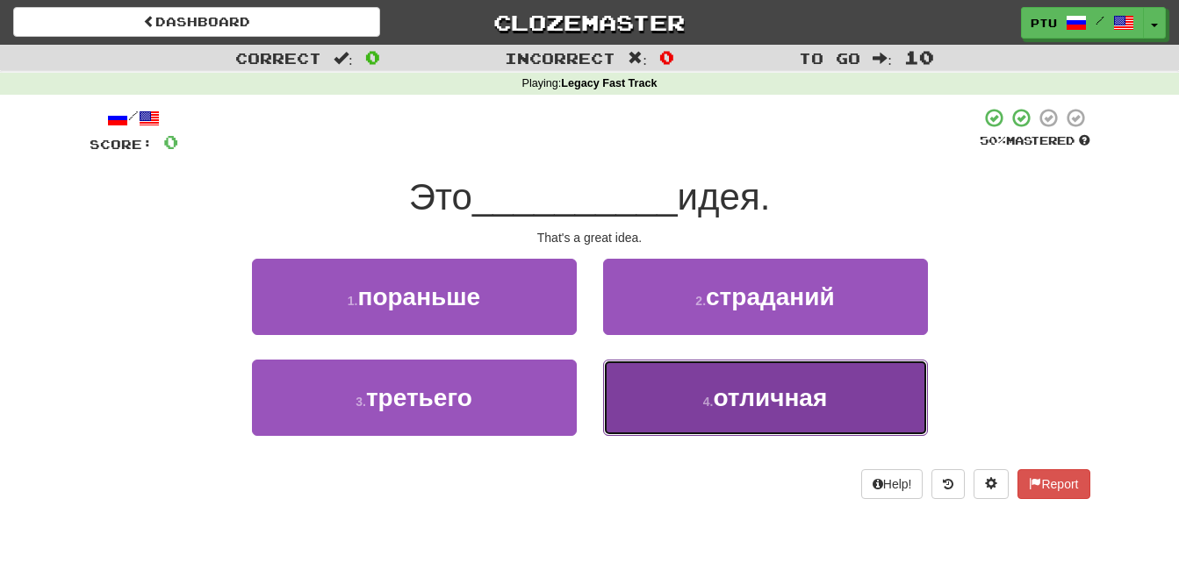
click at [758, 408] on span "отличная" at bounding box center [770, 397] width 114 height 27
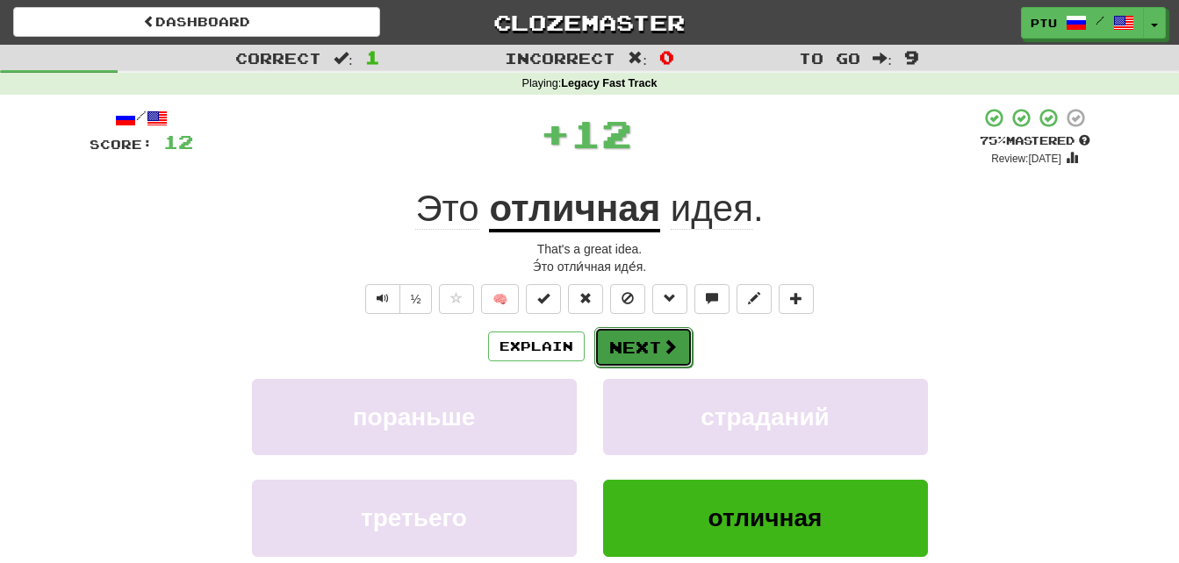
click at [666, 339] on span at bounding box center [670, 347] width 16 height 16
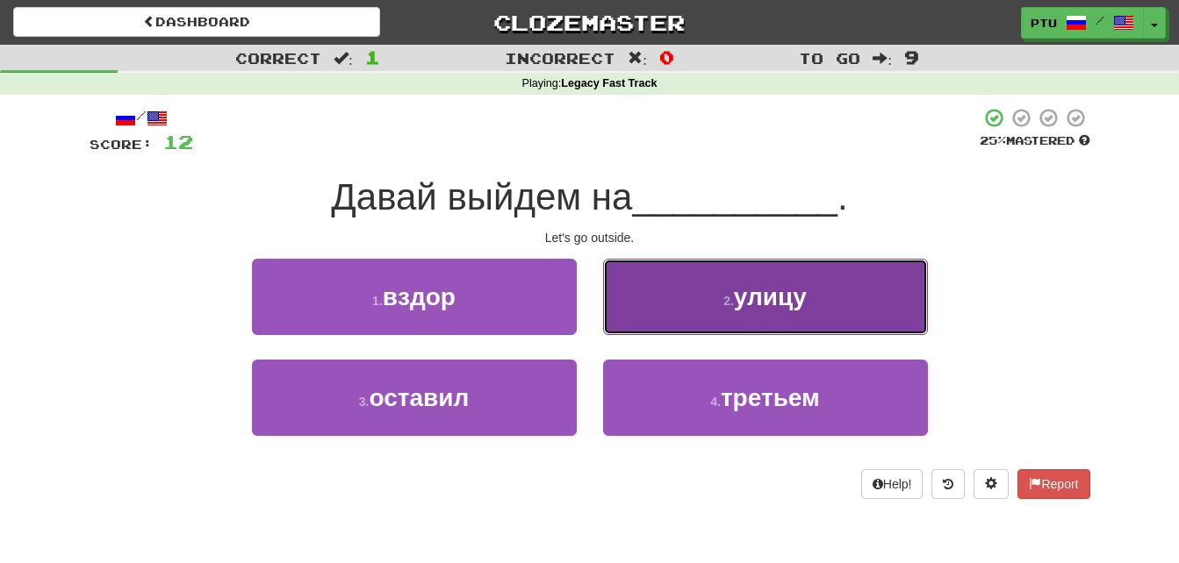
click at [739, 304] on span "улицу" at bounding box center [770, 296] width 73 height 27
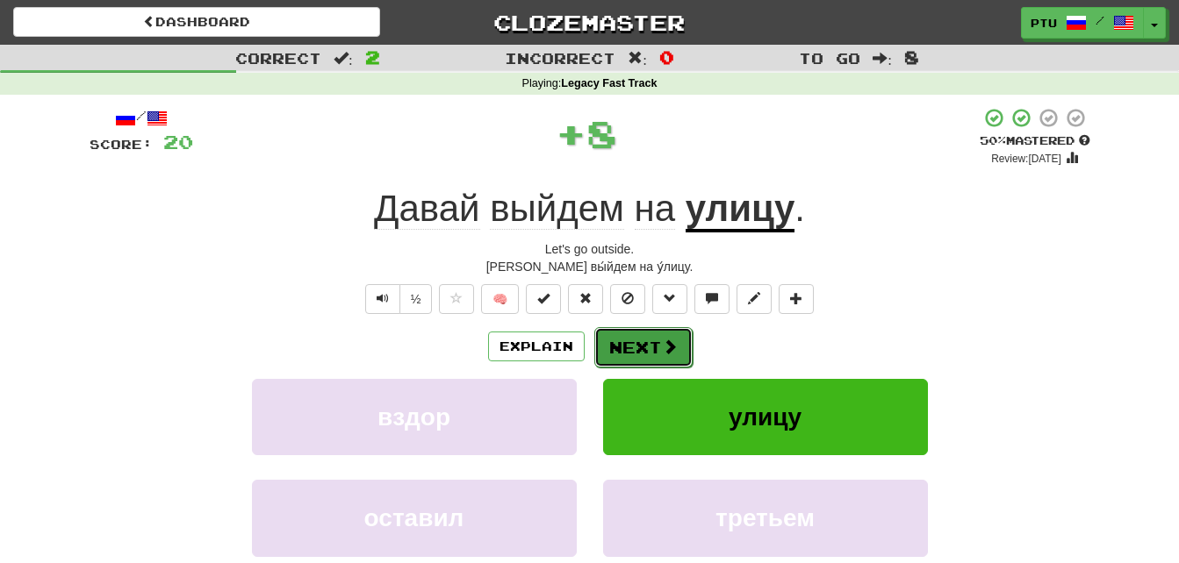
click at [662, 340] on span at bounding box center [670, 347] width 16 height 16
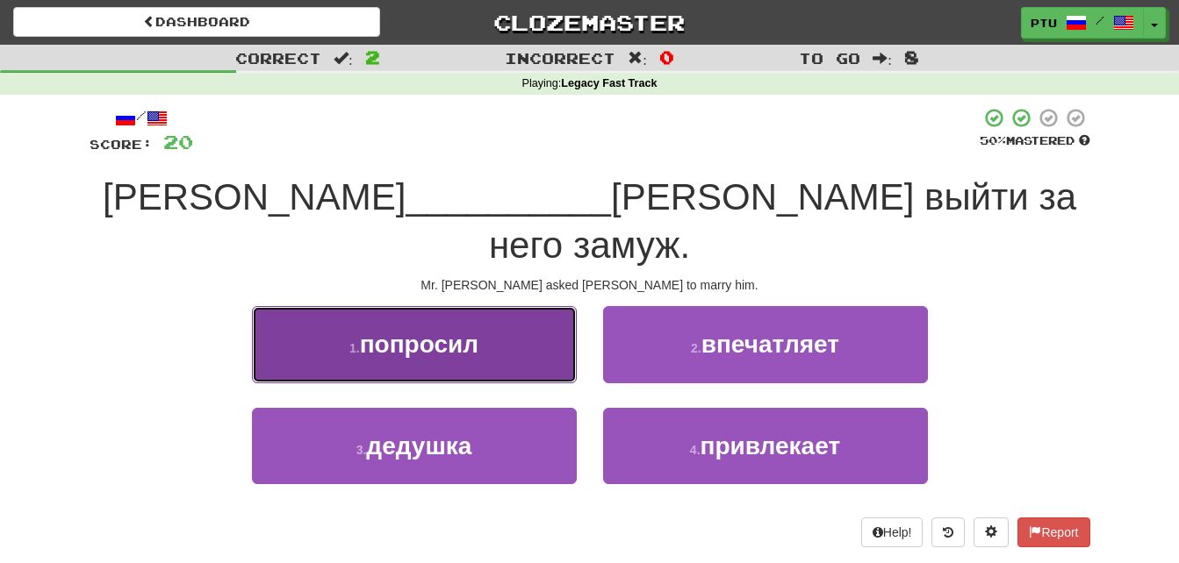
click at [421, 331] on span "попросил" at bounding box center [419, 344] width 118 height 27
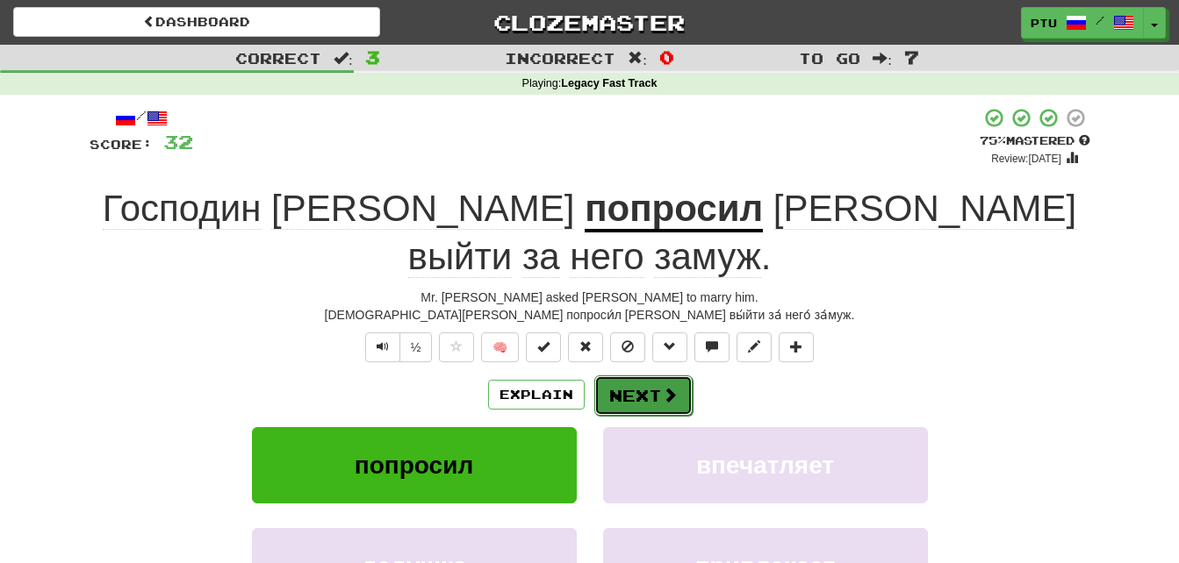
click at [636, 376] on button "Next" at bounding box center [643, 396] width 98 height 40
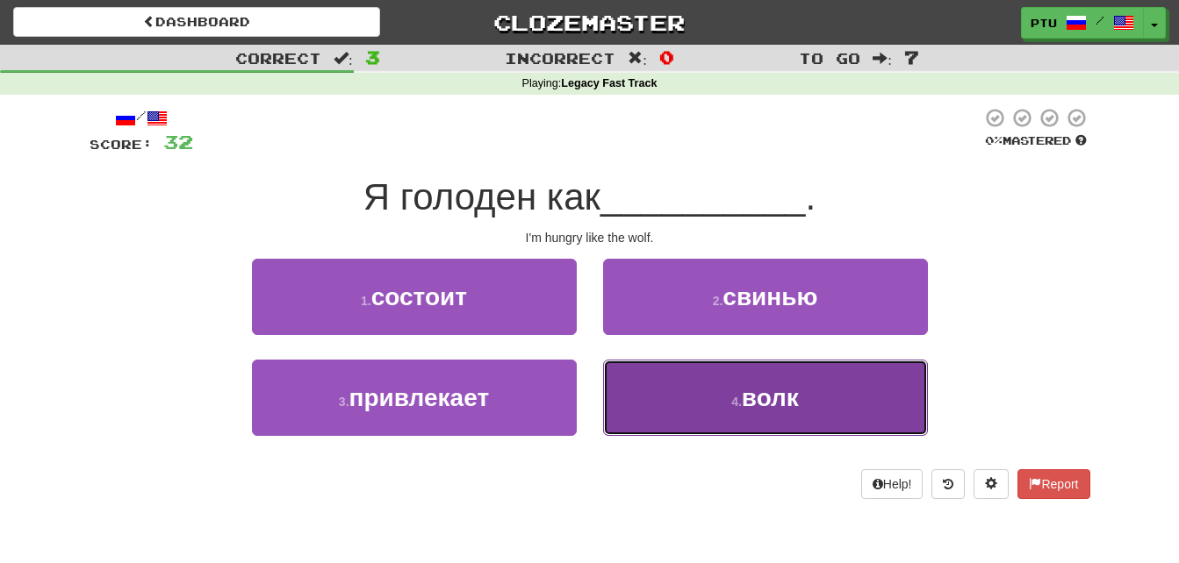
click at [727, 392] on button "4 . волк" at bounding box center [765, 398] width 325 height 76
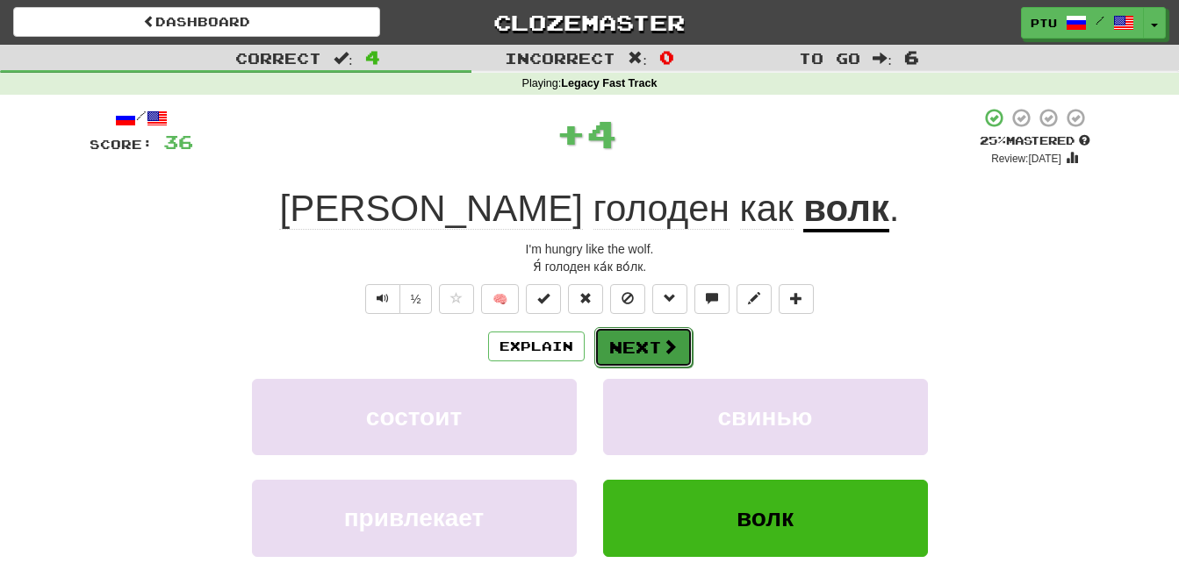
click at [628, 341] on button "Next" at bounding box center [643, 347] width 98 height 40
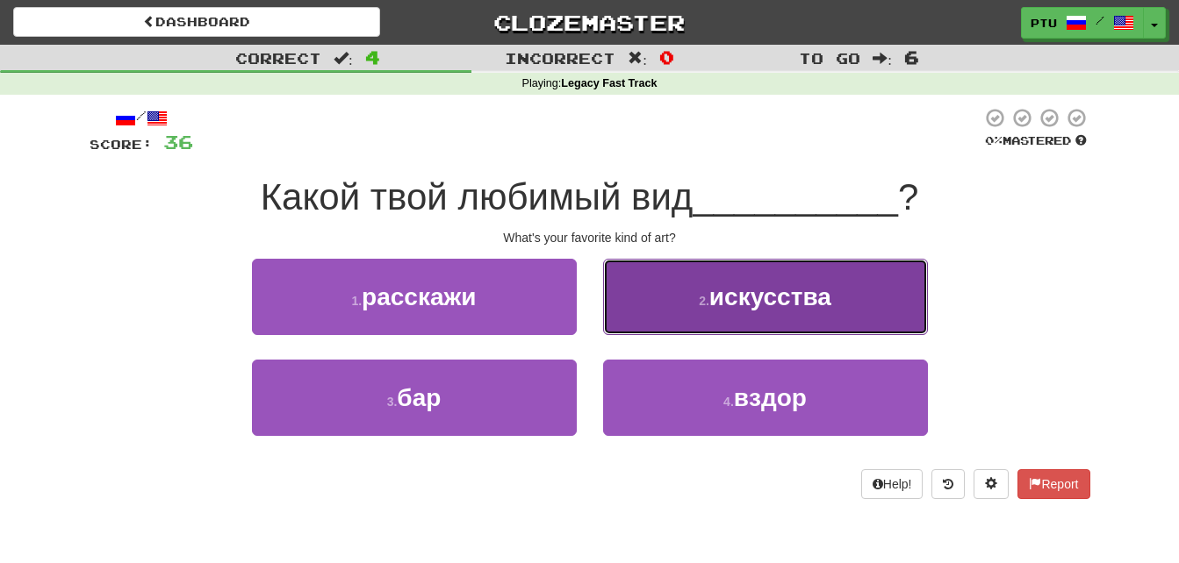
click at [698, 316] on button "2 . искусства" at bounding box center [765, 297] width 325 height 76
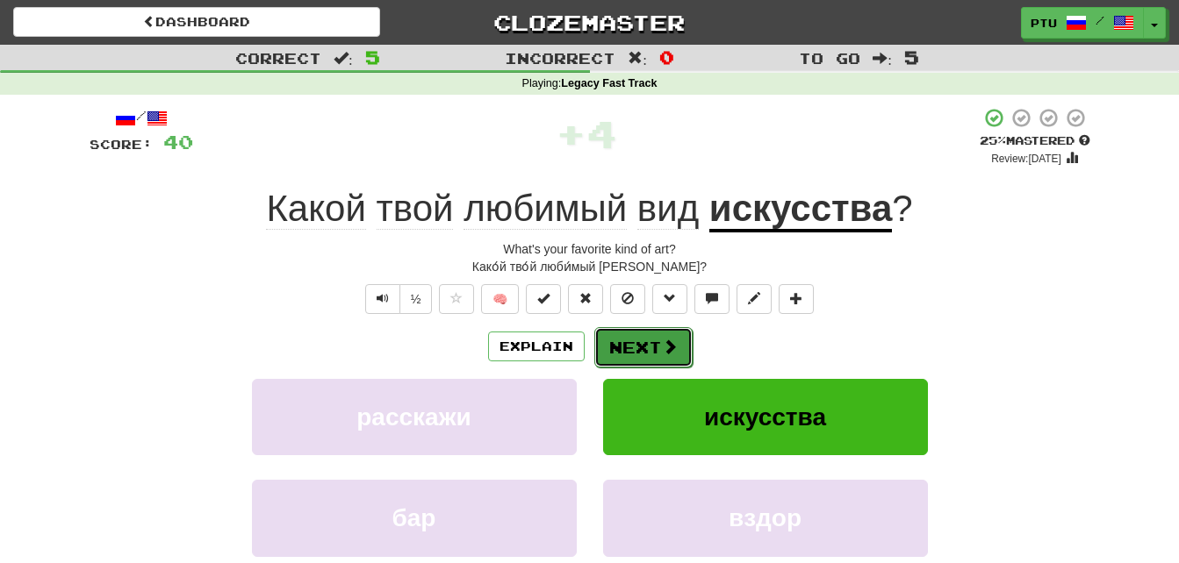
click at [641, 343] on button "Next" at bounding box center [643, 347] width 98 height 40
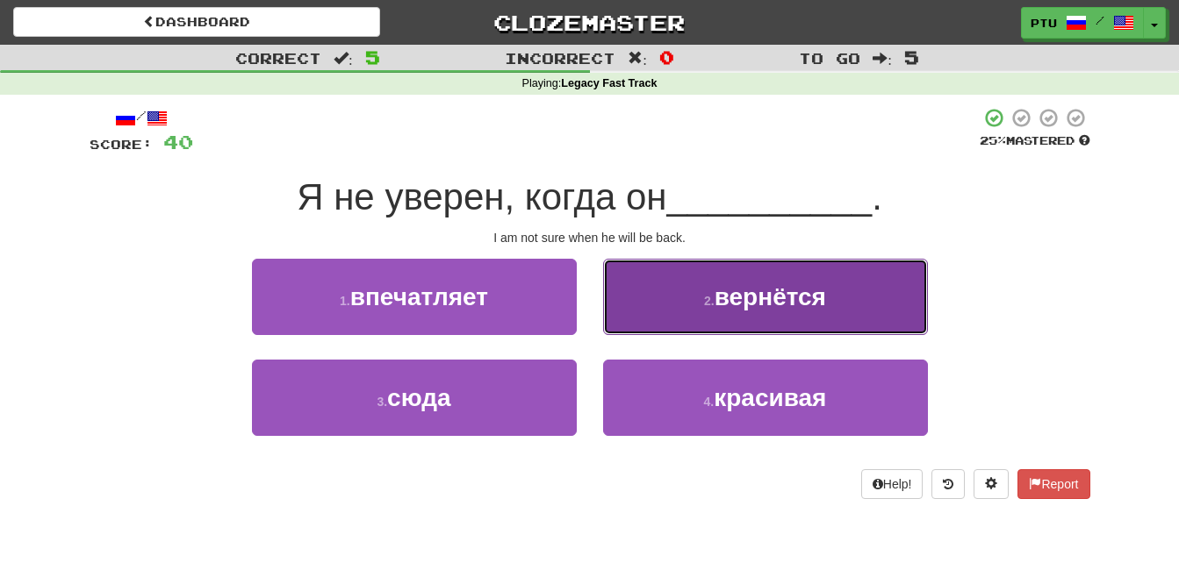
click at [743, 316] on button "2 . вернётся" at bounding box center [765, 297] width 325 height 76
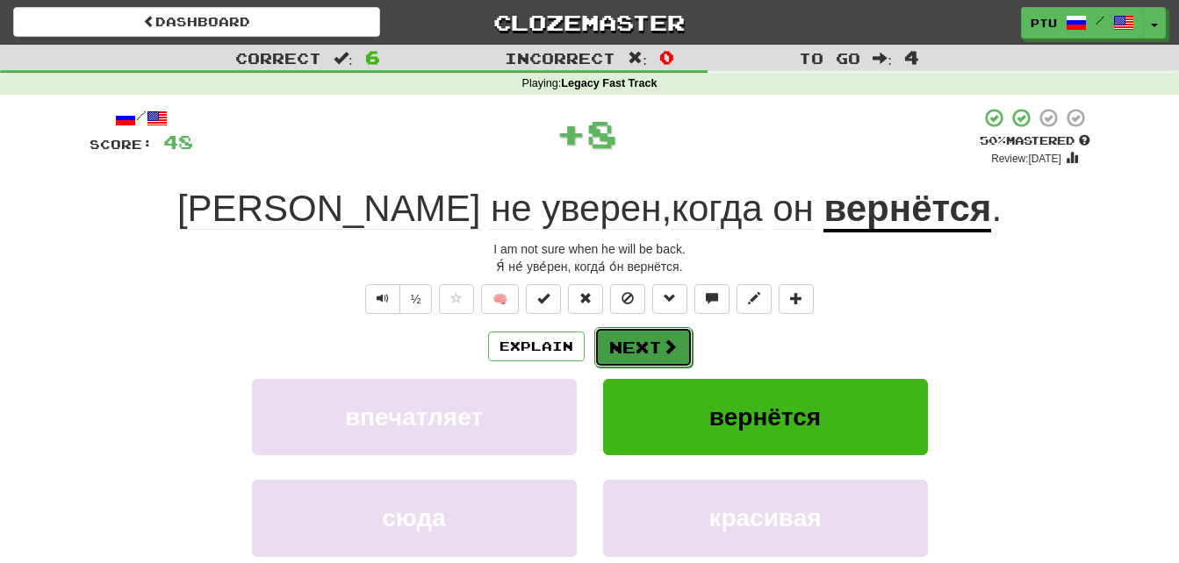
click at [620, 336] on button "Next" at bounding box center [643, 347] width 98 height 40
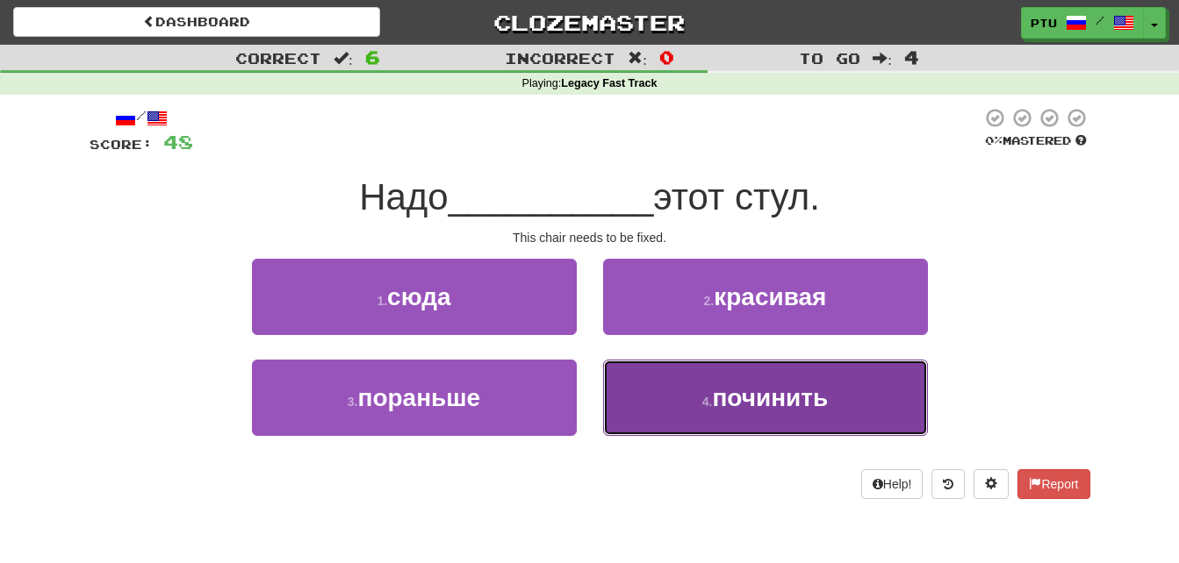
click at [756, 401] on span "починить" at bounding box center [770, 397] width 116 height 27
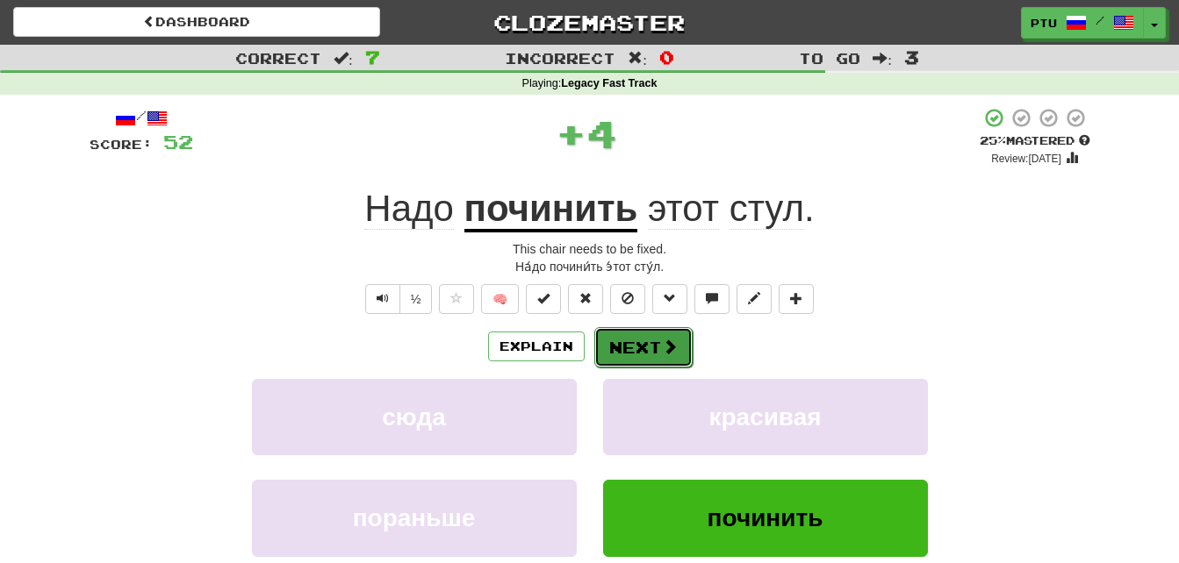
click at [618, 347] on button "Next" at bounding box center [643, 347] width 98 height 40
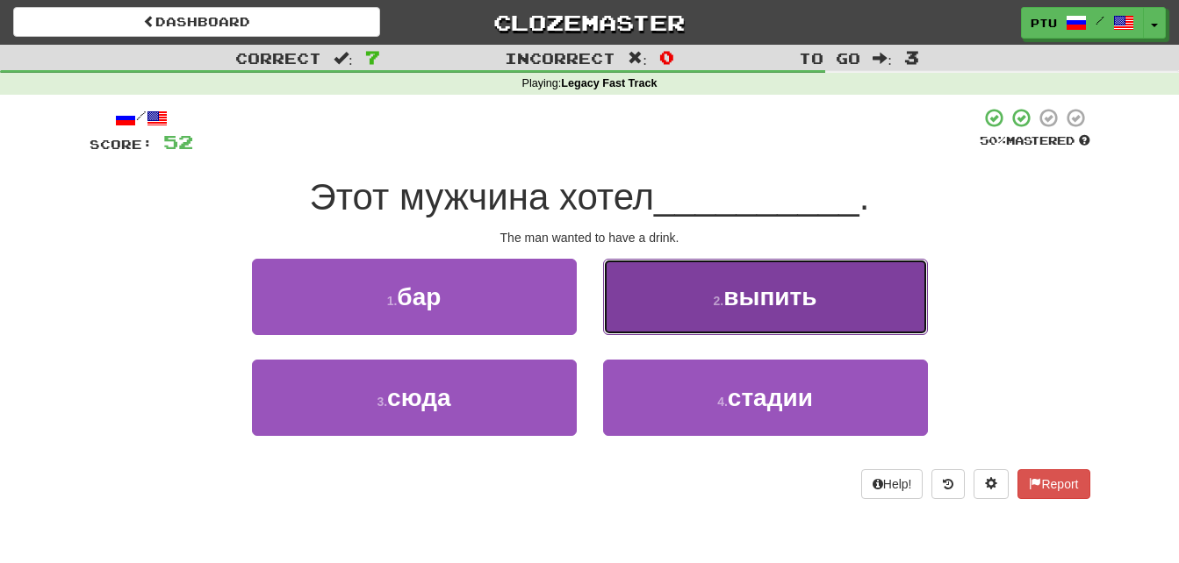
click at [749, 290] on span "выпить" at bounding box center [769, 296] width 93 height 27
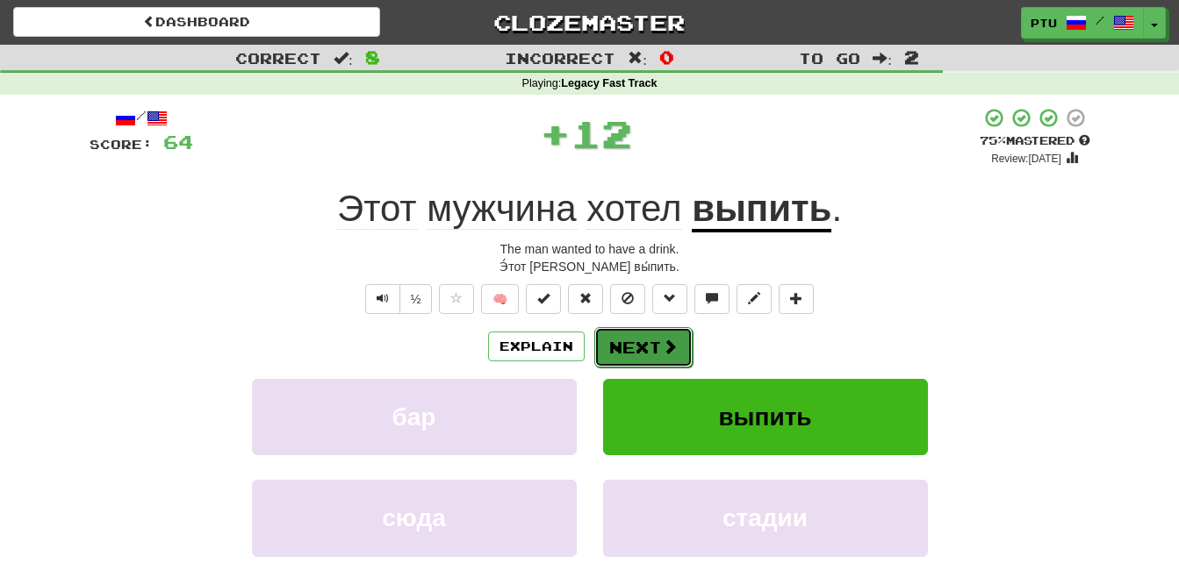
click at [629, 346] on button "Next" at bounding box center [643, 347] width 98 height 40
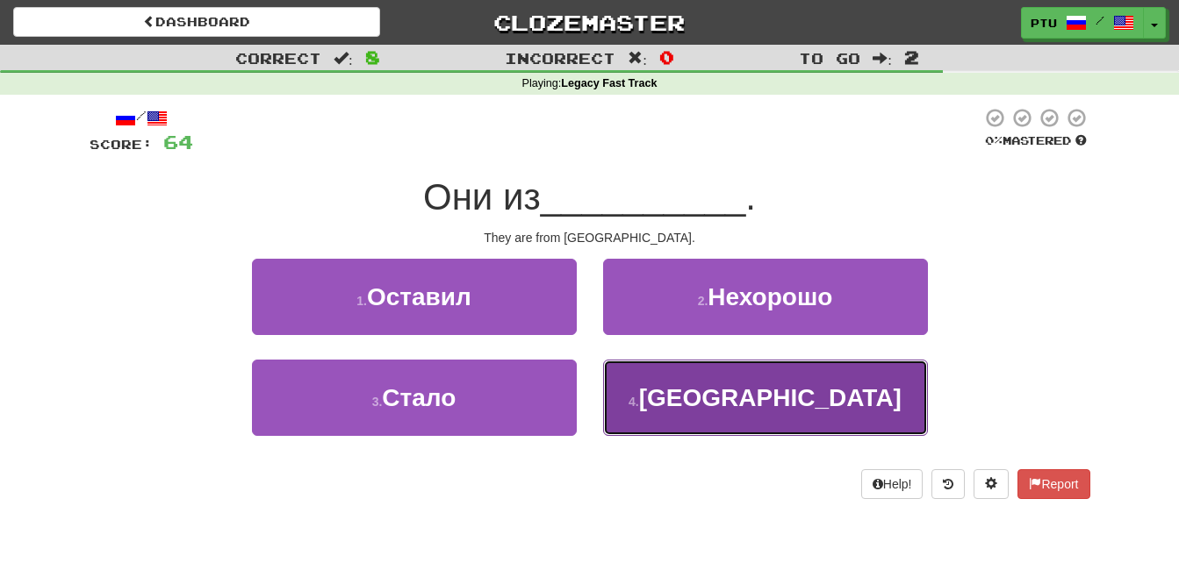
click at [639, 404] on small "4 ." at bounding box center [633, 402] width 11 height 14
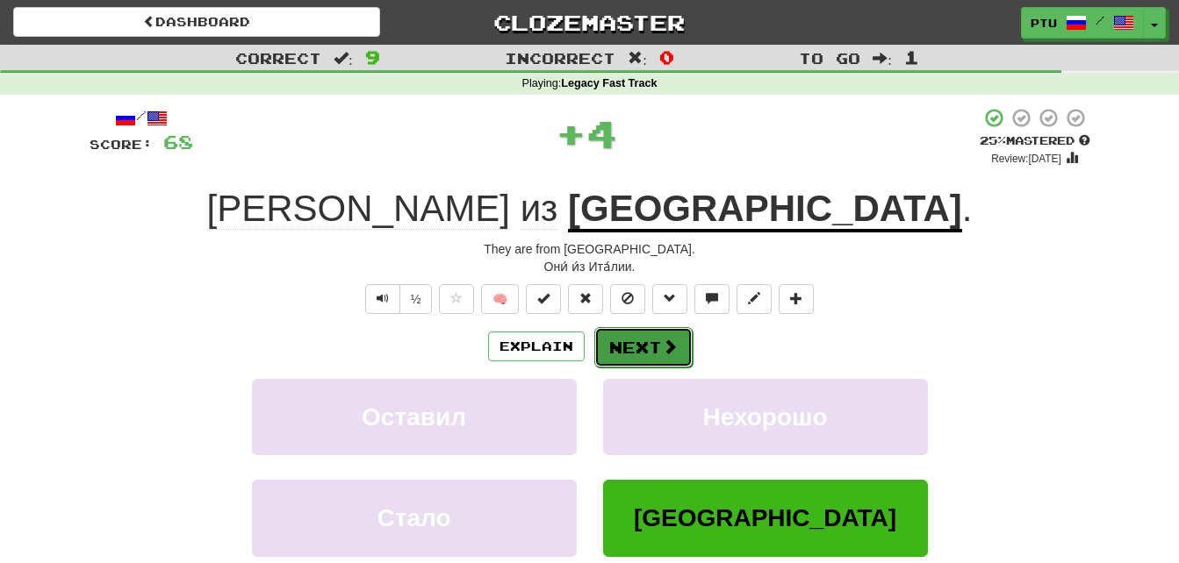
click at [621, 349] on button "Next" at bounding box center [643, 347] width 98 height 40
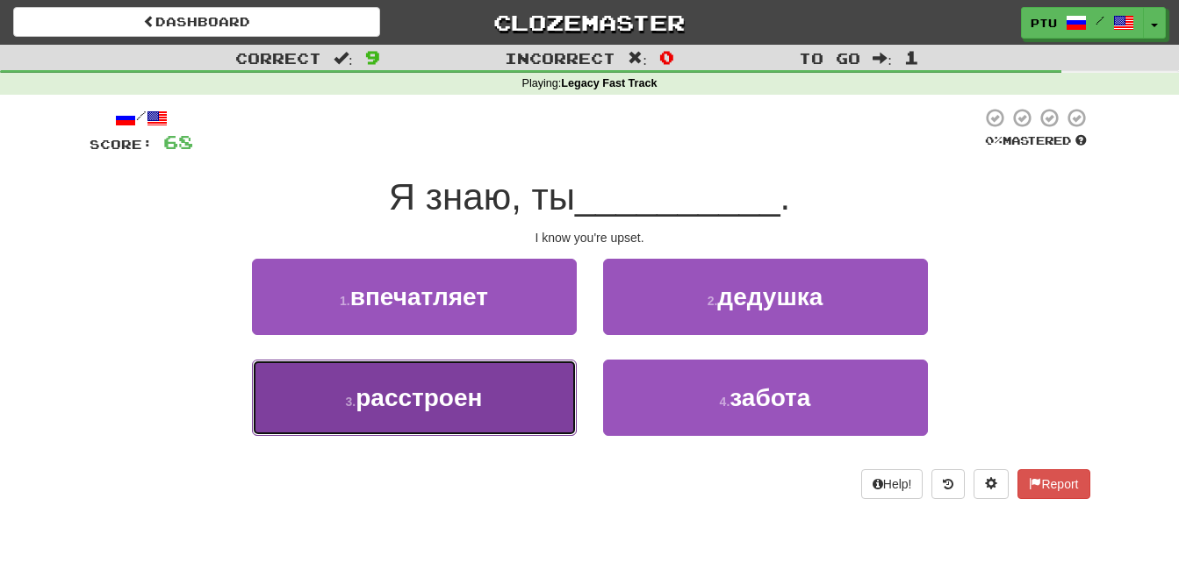
click at [438, 391] on span "расстроен" at bounding box center [418, 397] width 126 height 27
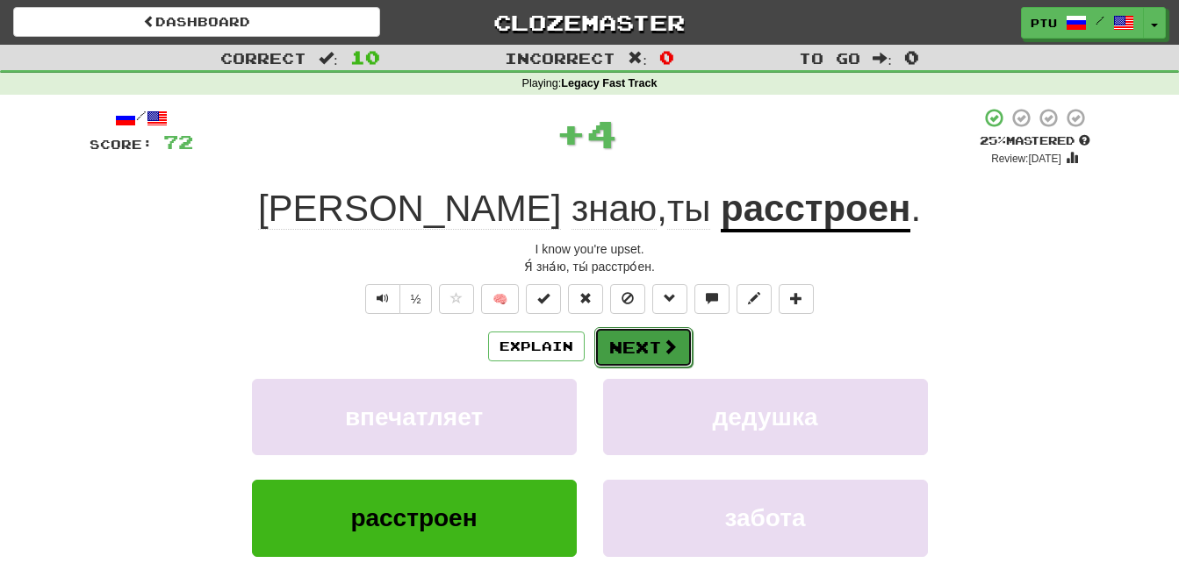
click at [634, 346] on button "Next" at bounding box center [643, 347] width 98 height 40
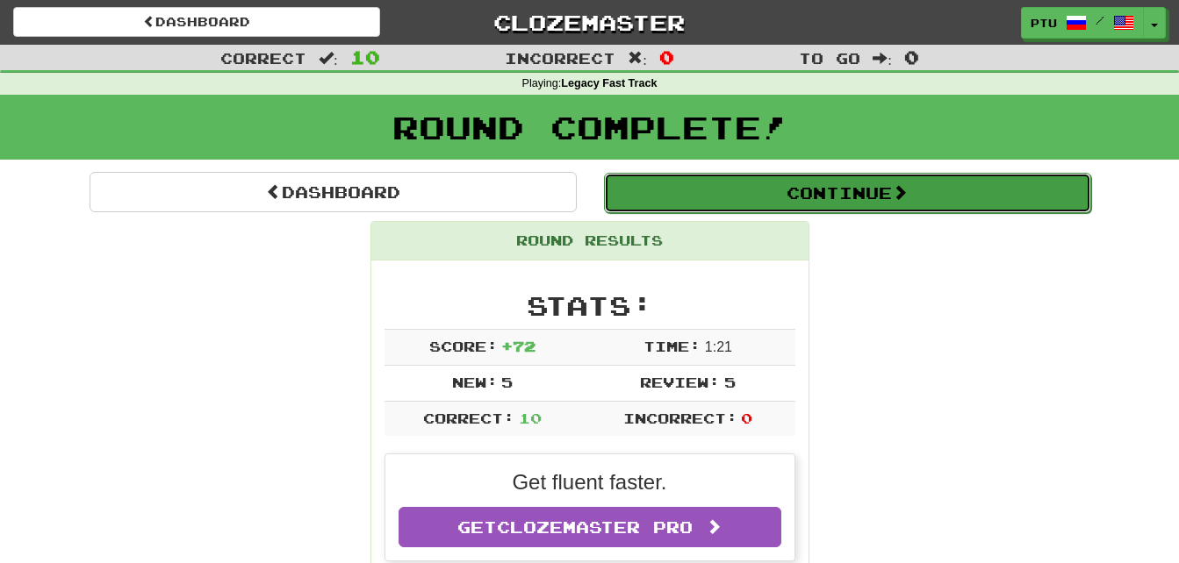
click at [828, 194] on button "Continue" at bounding box center [847, 193] width 487 height 40
